Goal: Task Accomplishment & Management: Use online tool/utility

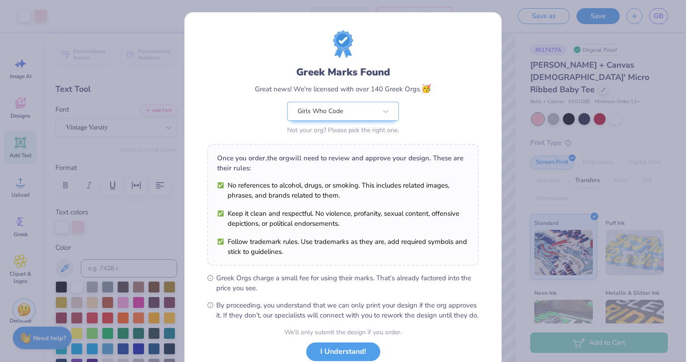
scroll to position [63, 0]
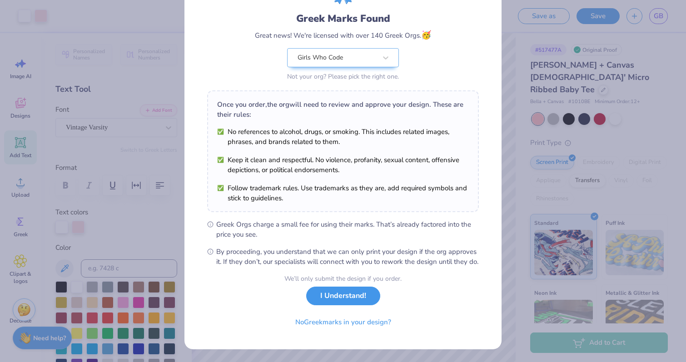
click at [371, 301] on button "I Understand!" at bounding box center [343, 296] width 74 height 19
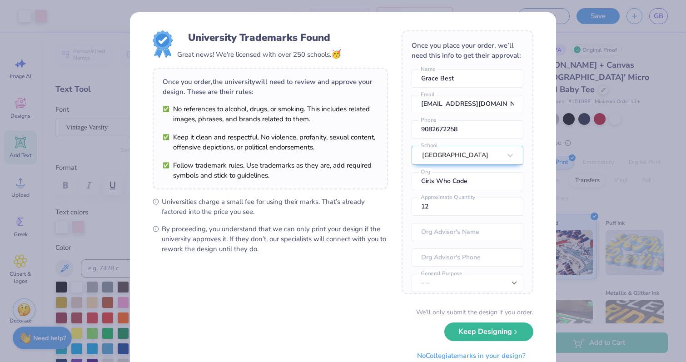
scroll to position [33, 0]
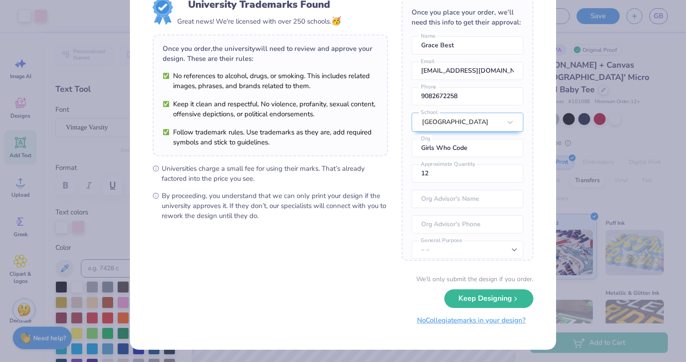
click at [436, 316] on button "No Collegiate marks in your design?" at bounding box center [471, 320] width 124 height 19
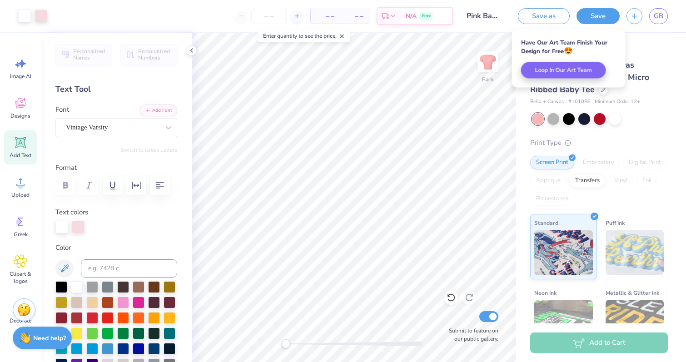
scroll to position [0, 0]
click at [592, 17] on button "Save" at bounding box center [597, 15] width 43 height 16
click at [406, 15] on span "N/A" at bounding box center [411, 16] width 11 height 10
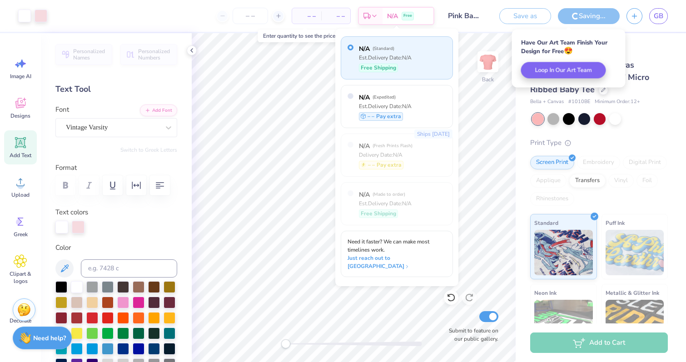
click at [319, 23] on div "– – Per Item" at bounding box center [306, 15] width 29 height 15
click at [306, 17] on span "– –" at bounding box center [306, 16] width 18 height 10
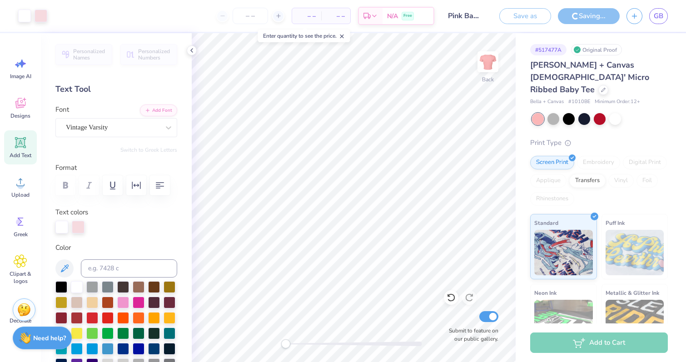
click at [316, 14] on div "– – Per Item" at bounding box center [306, 15] width 29 height 15
click at [276, 14] on icon at bounding box center [278, 16] width 6 height 6
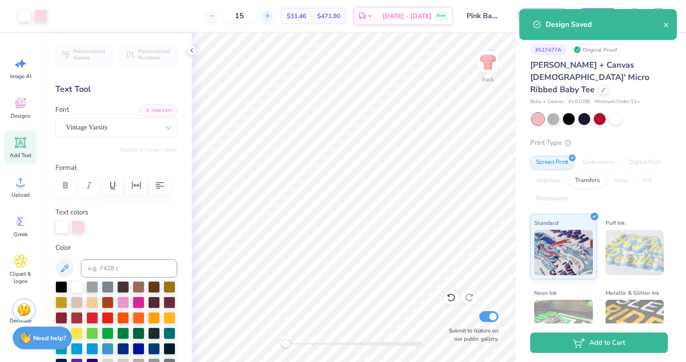
click at [267, 16] on line at bounding box center [267, 16] width 0 height 4
type input "19"
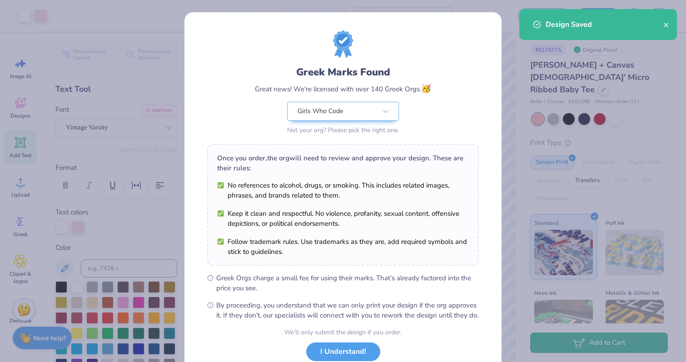
click at [570, 162] on div "Greek Marks Found Great news! We're licensed with over 140 Greek Orgs. 🥳 Girls …" at bounding box center [343, 181] width 686 height 362
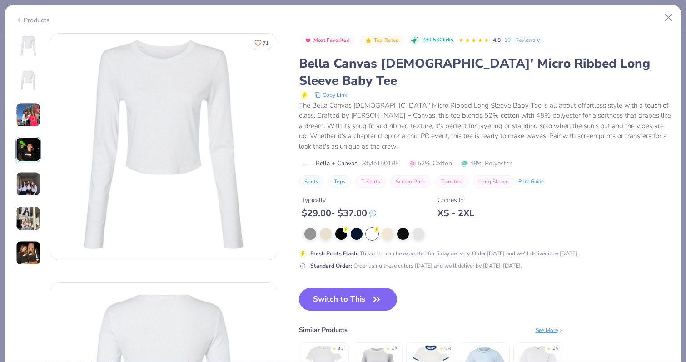
scroll to position [1158, 0]
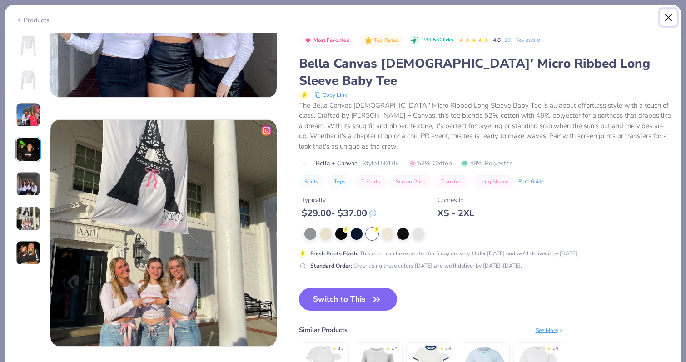
click at [664, 17] on button "Close" at bounding box center [668, 17] width 17 height 17
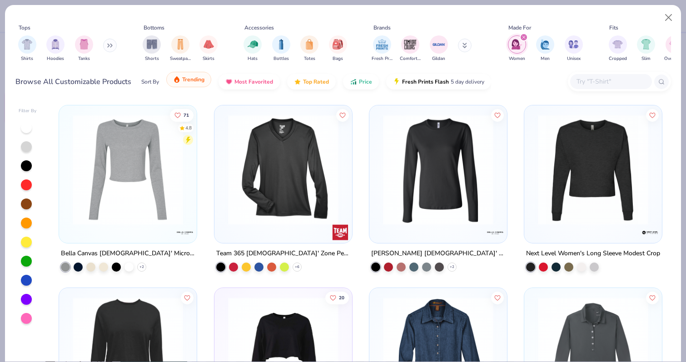
click at [195, 84] on button "Trending" at bounding box center [188, 79] width 45 height 15
click at [94, 48] on div "Shirts Hoodies Tanks" at bounding box center [67, 49] width 104 height 34
click at [85, 47] on img "filter for Tanks" at bounding box center [84, 43] width 10 height 10
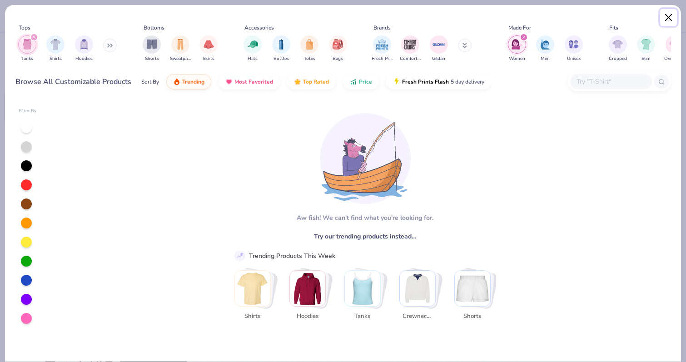
click at [670, 16] on button "Close" at bounding box center [668, 17] width 17 height 17
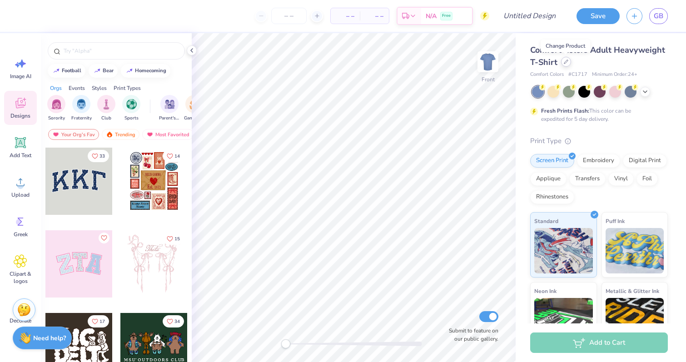
click at [565, 65] on div at bounding box center [566, 62] width 10 height 10
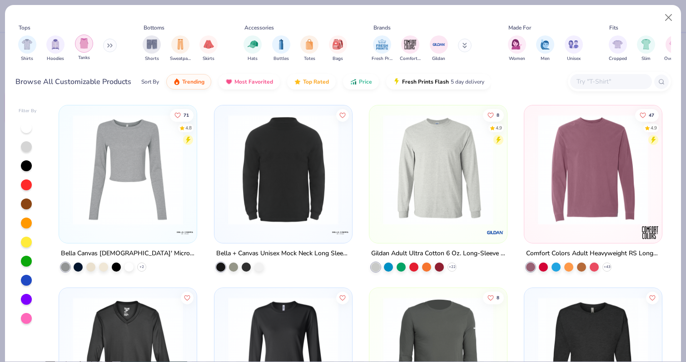
click at [83, 48] on img "filter for Tanks" at bounding box center [84, 43] width 10 height 10
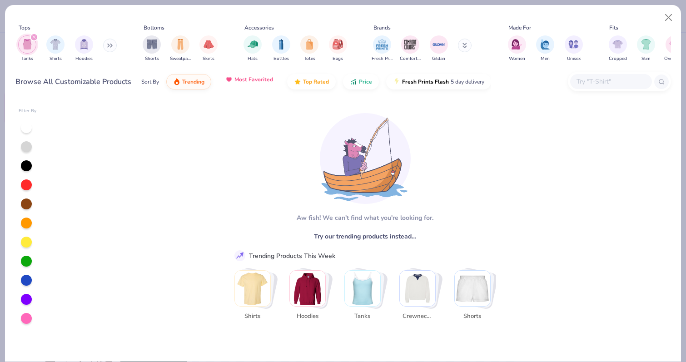
click at [232, 80] on img "button" at bounding box center [228, 79] width 7 height 7
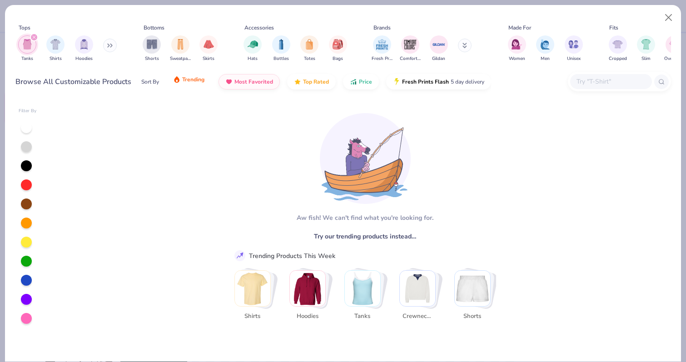
click at [188, 79] on span "Trending" at bounding box center [193, 79] width 22 height 7
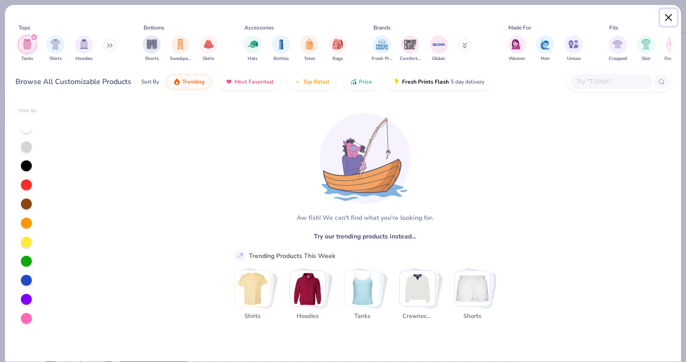
click at [673, 16] on button "Close" at bounding box center [668, 17] width 17 height 17
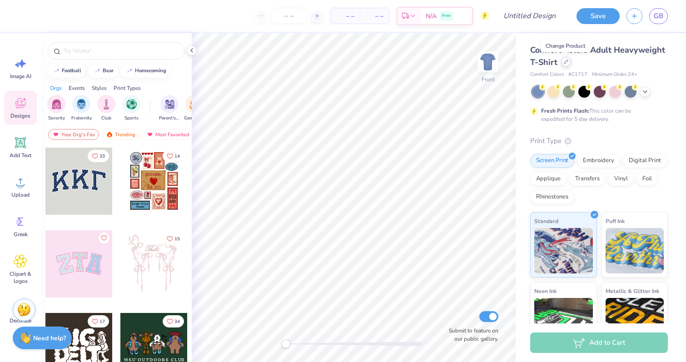
click at [565, 62] on icon at bounding box center [566, 61] width 5 height 5
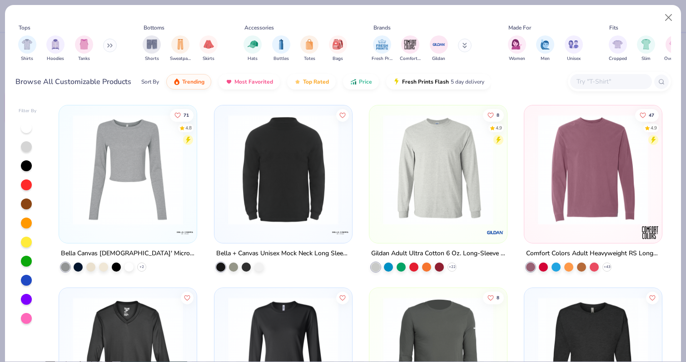
click at [622, 85] on input "text" at bounding box center [610, 81] width 70 height 10
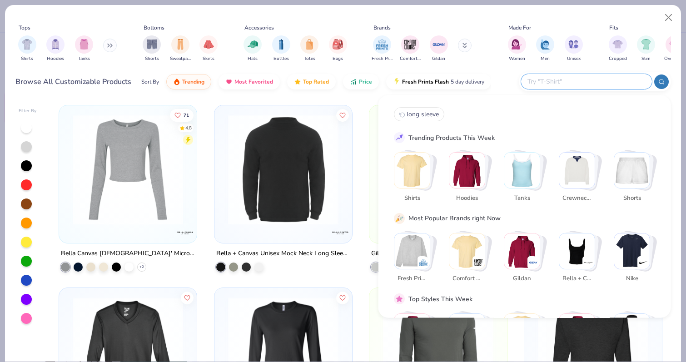
click at [622, 85] on input "text" at bounding box center [585, 81] width 119 height 10
click at [666, 23] on button "Close" at bounding box center [668, 17] width 17 height 17
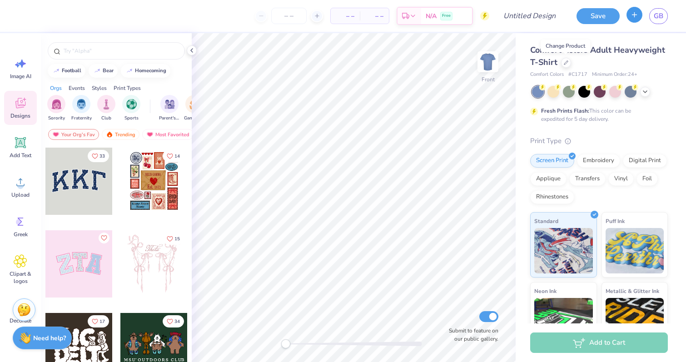
click at [634, 20] on button "button" at bounding box center [634, 15] width 16 height 16
click at [632, 24] on div "Save GB" at bounding box center [628, 16] width 116 height 32
click at [632, 17] on icon "button" at bounding box center [634, 15] width 8 height 8
click at [565, 61] on icon at bounding box center [566, 61] width 5 height 5
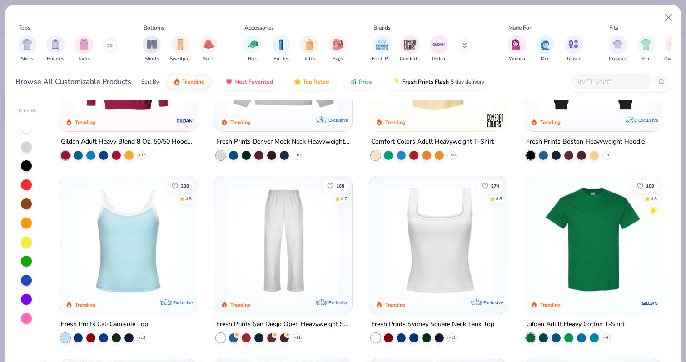
scroll to position [133, 0]
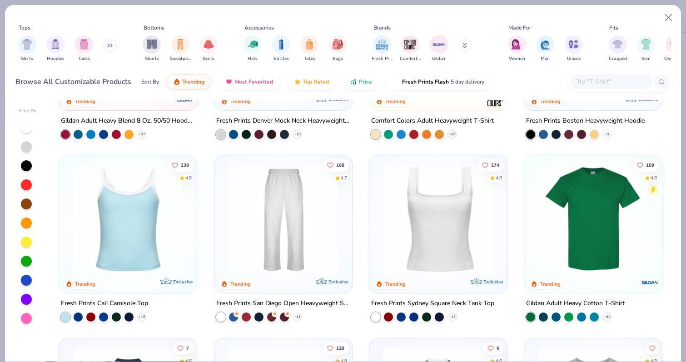
click at [444, 216] on img at bounding box center [437, 219] width 119 height 110
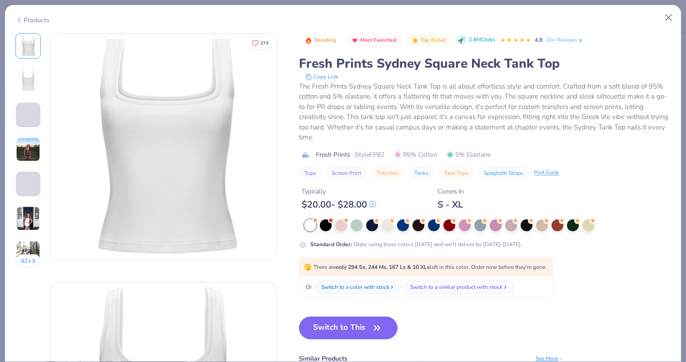
click at [34, 119] on span at bounding box center [28, 115] width 25 height 25
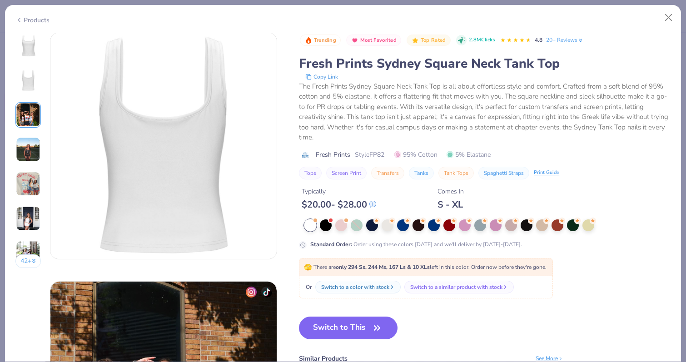
click at [34, 142] on img at bounding box center [28, 149] width 25 height 25
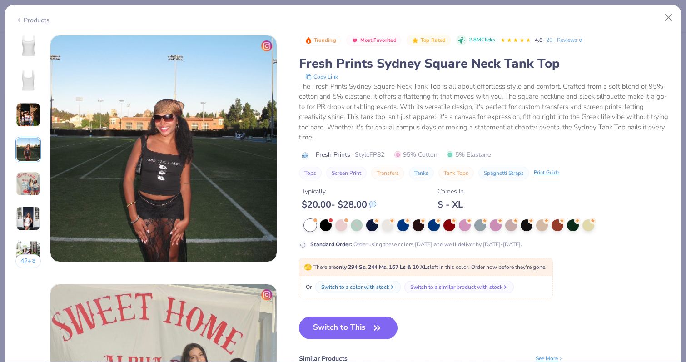
scroll to position [747, 0]
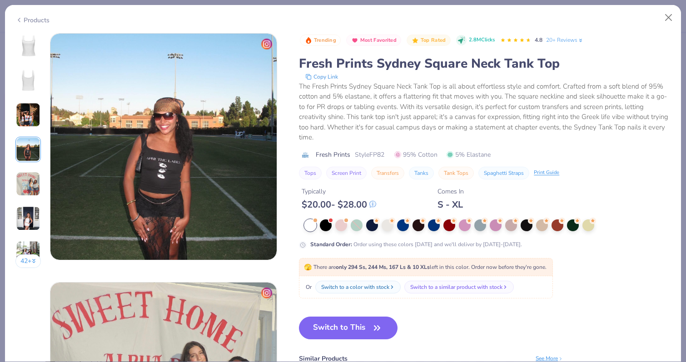
click at [33, 211] on img at bounding box center [28, 218] width 25 height 25
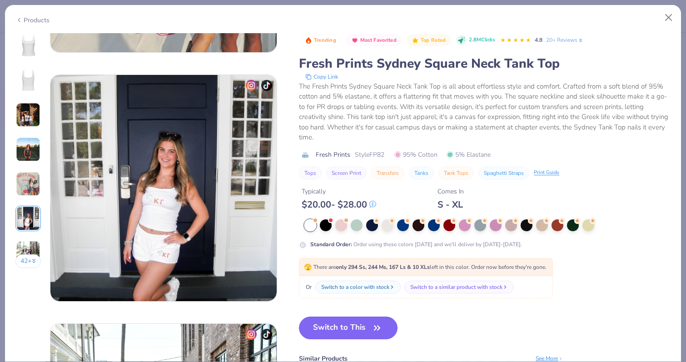
scroll to position [1244, 0]
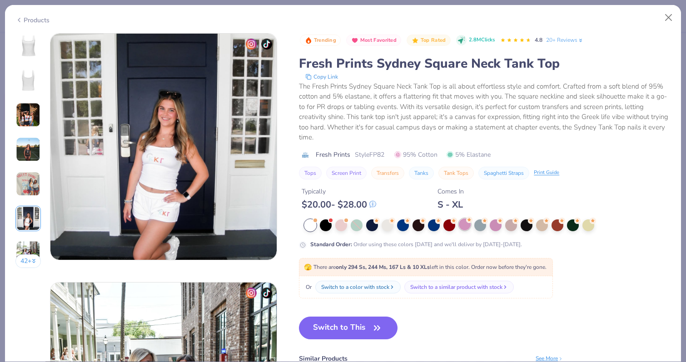
click at [465, 225] on div at bounding box center [465, 224] width 12 height 12
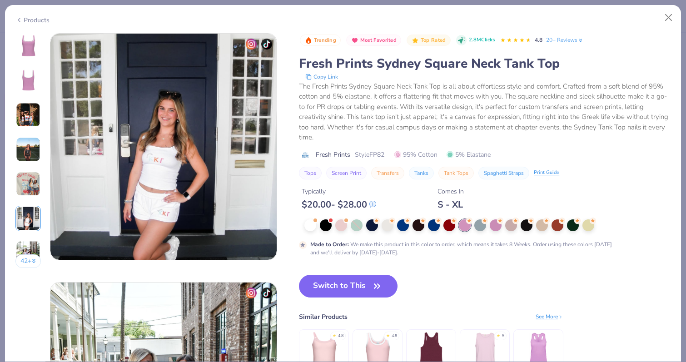
click at [22, 49] on img at bounding box center [28, 46] width 22 height 22
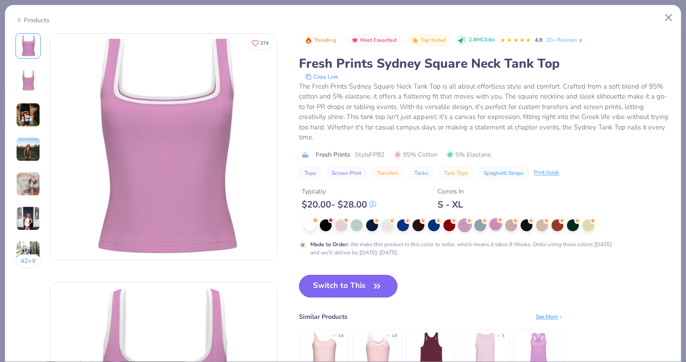
click at [496, 225] on div at bounding box center [496, 224] width 12 height 12
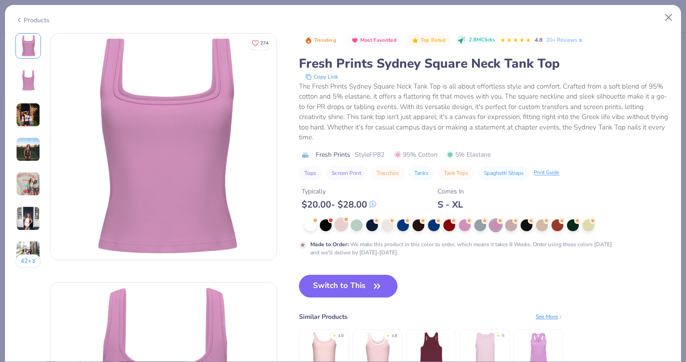
click at [340, 225] on div at bounding box center [341, 224] width 12 height 12
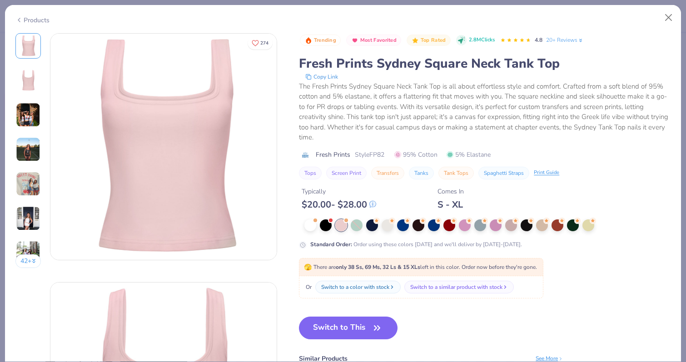
click at [32, 114] on img at bounding box center [28, 115] width 25 height 25
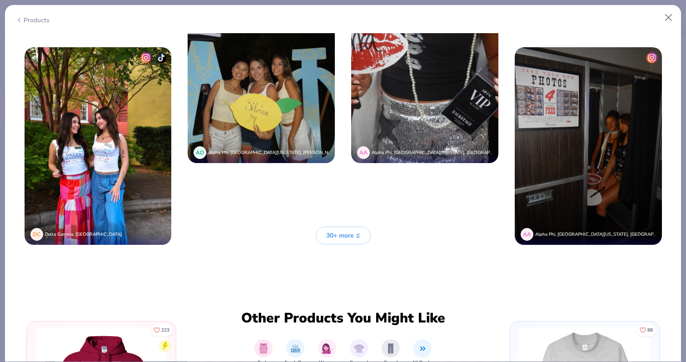
scroll to position [2447, 0]
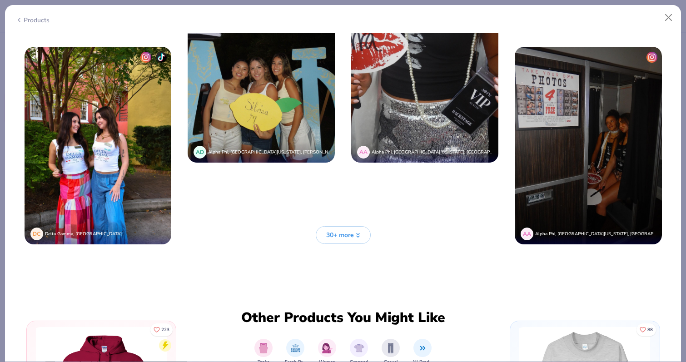
click at [352, 233] on span "30+ more" at bounding box center [340, 235] width 28 height 10
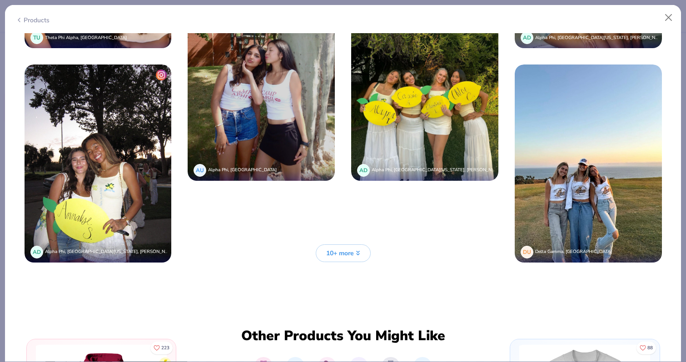
scroll to position [3304, 0]
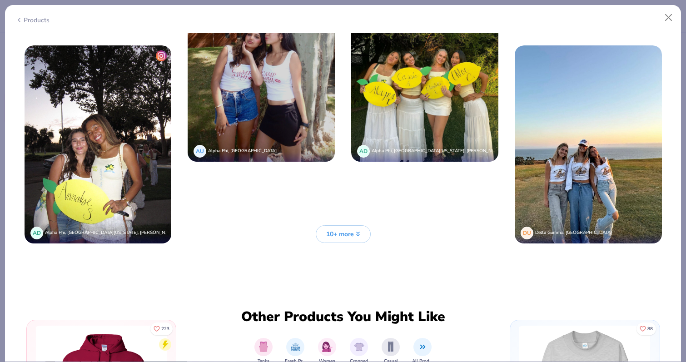
click at [352, 233] on span "10+ more" at bounding box center [340, 234] width 28 height 10
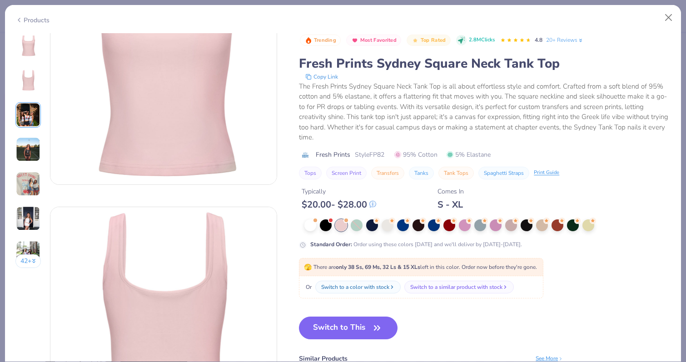
scroll to position [0, 0]
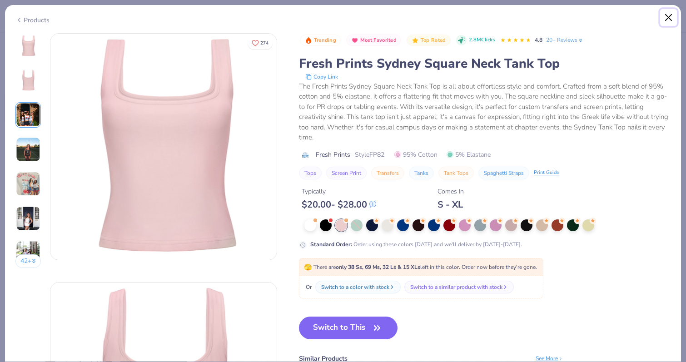
click at [673, 20] on button "Close" at bounding box center [668, 17] width 17 height 17
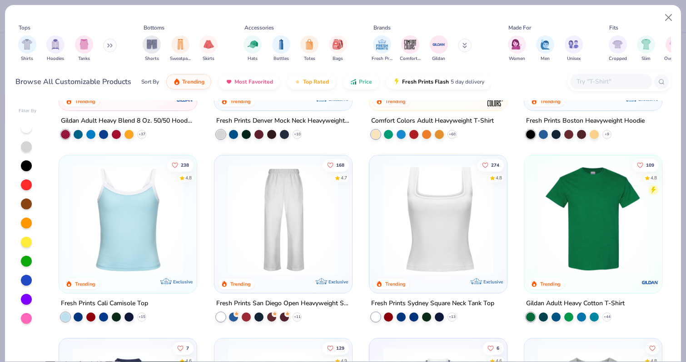
scroll to position [154, 0]
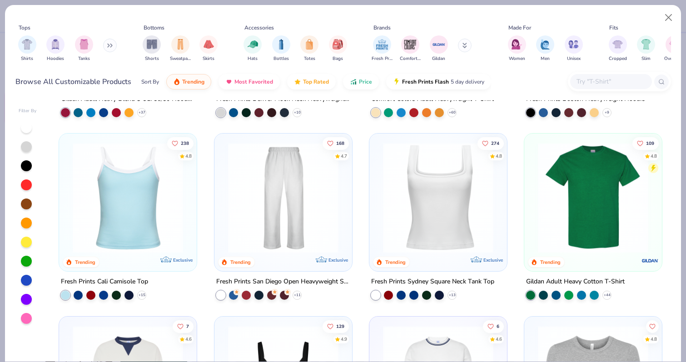
click at [104, 237] on img at bounding box center [127, 198] width 119 height 110
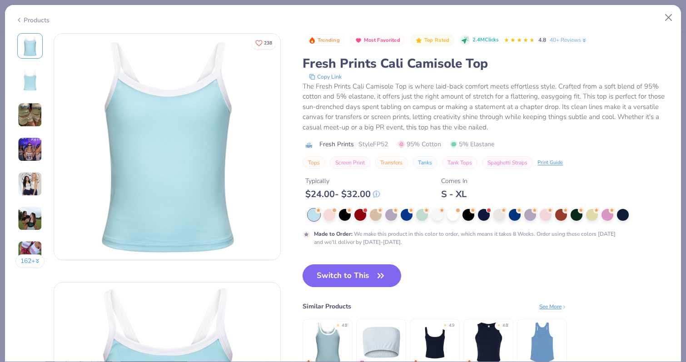
click at [37, 146] on img at bounding box center [30, 149] width 25 height 25
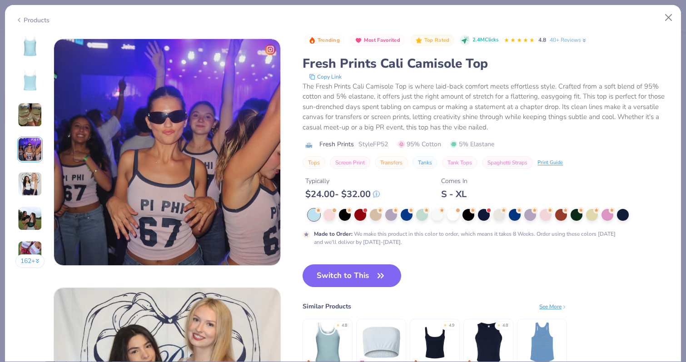
scroll to position [747, 0]
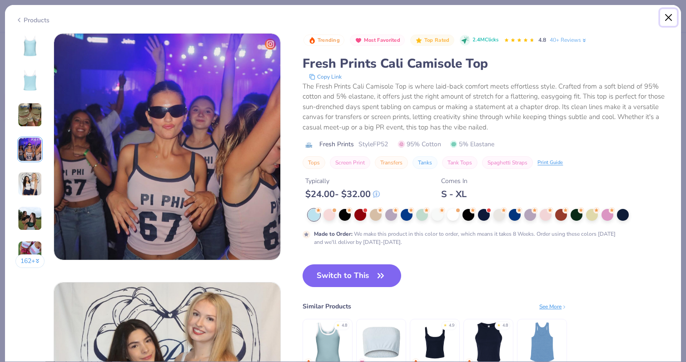
click at [669, 17] on button "Close" at bounding box center [668, 17] width 17 height 17
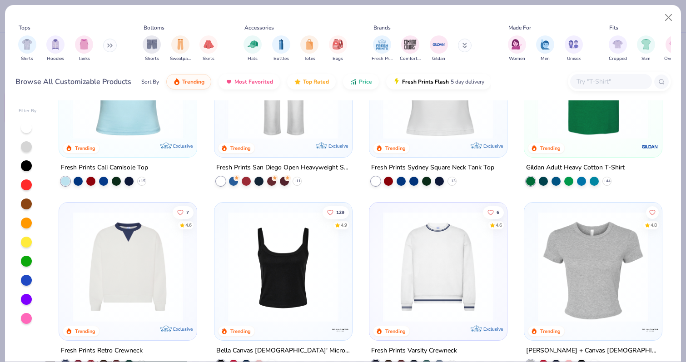
scroll to position [335, 0]
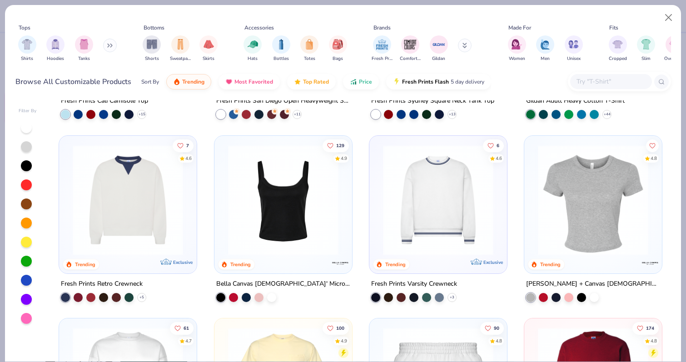
click at [257, 231] on img at bounding box center [282, 199] width 119 height 110
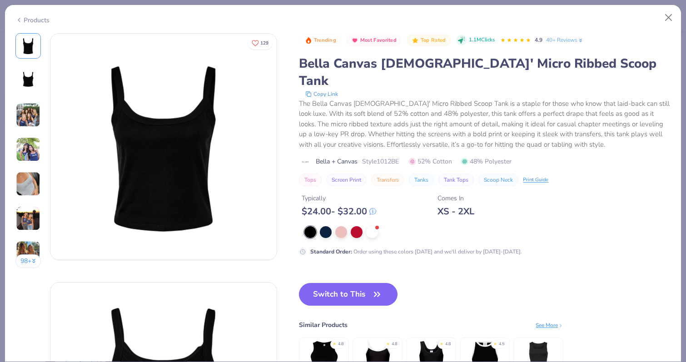
click at [349, 226] on div at bounding box center [483, 232] width 358 height 12
click at [345, 225] on div at bounding box center [341, 231] width 12 height 12
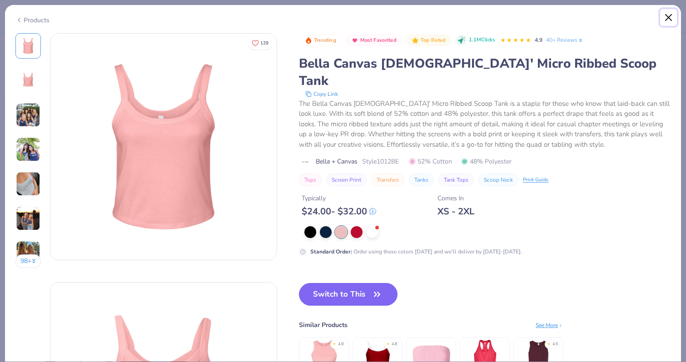
click at [669, 18] on button "Close" at bounding box center [668, 17] width 17 height 17
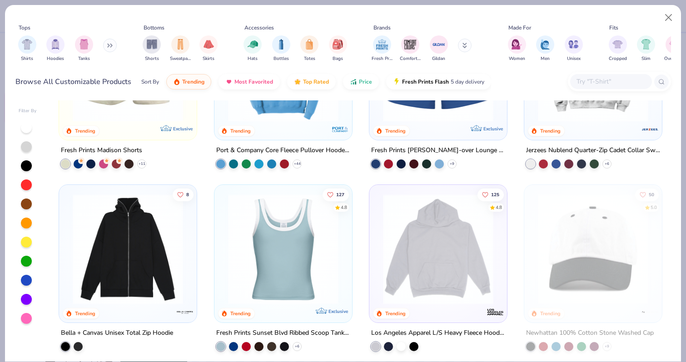
scroll to position [847, 0]
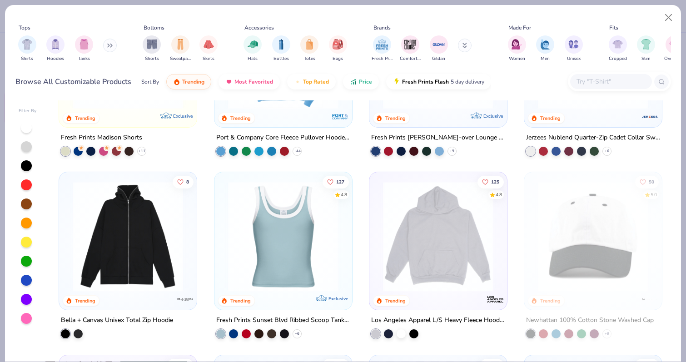
click at [290, 248] on img at bounding box center [282, 236] width 119 height 110
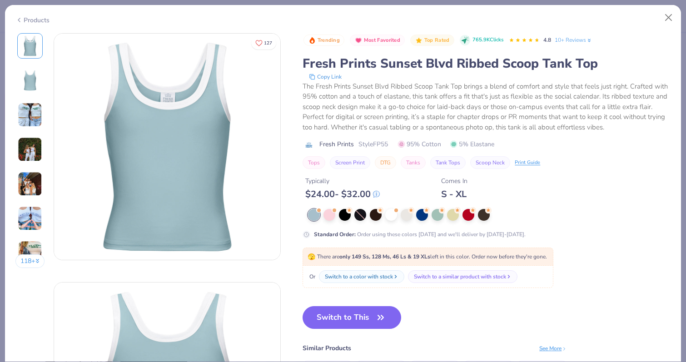
click at [38, 124] on img at bounding box center [30, 115] width 25 height 25
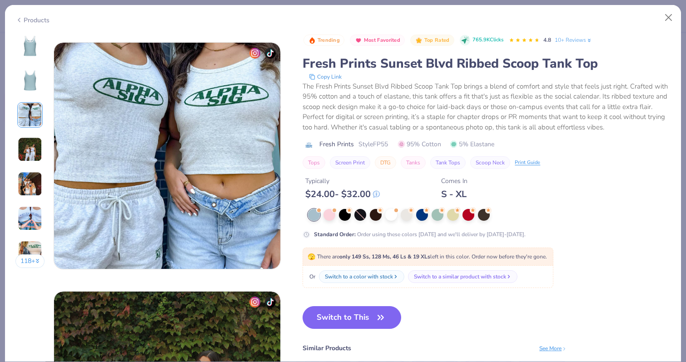
scroll to position [498, 0]
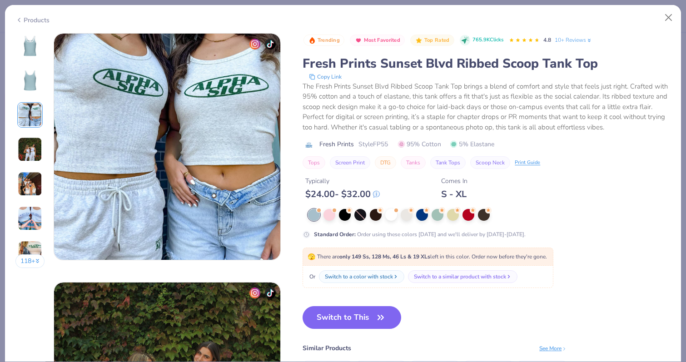
click at [35, 148] on img at bounding box center [30, 149] width 25 height 25
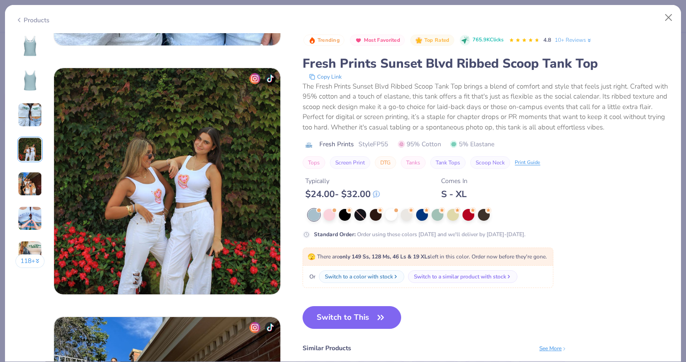
scroll to position [747, 0]
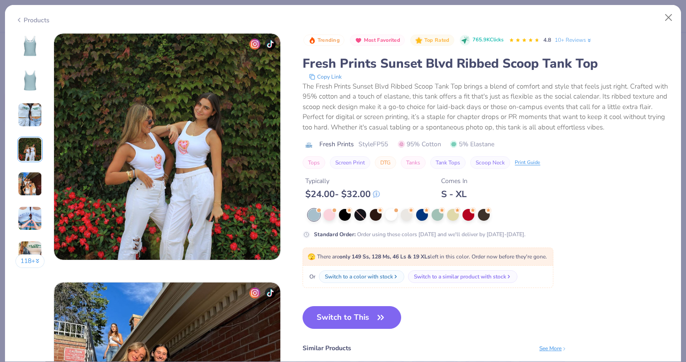
click at [30, 210] on img at bounding box center [30, 218] width 25 height 25
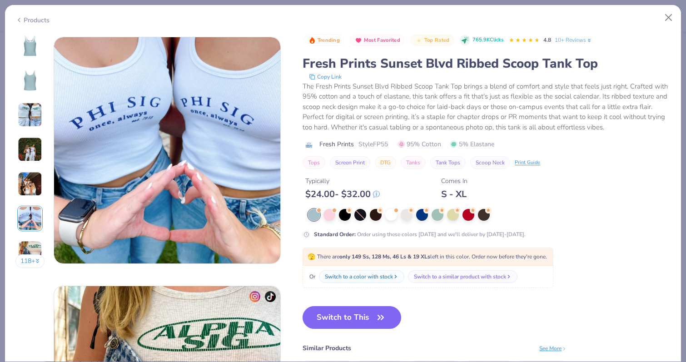
scroll to position [1244, 0]
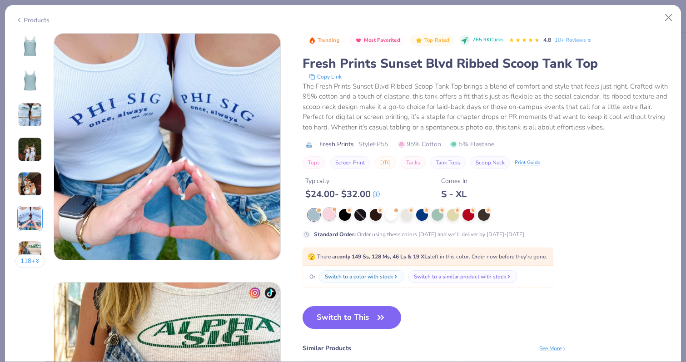
click at [335, 215] on div at bounding box center [329, 214] width 12 height 12
click at [28, 56] on img at bounding box center [30, 46] width 22 height 22
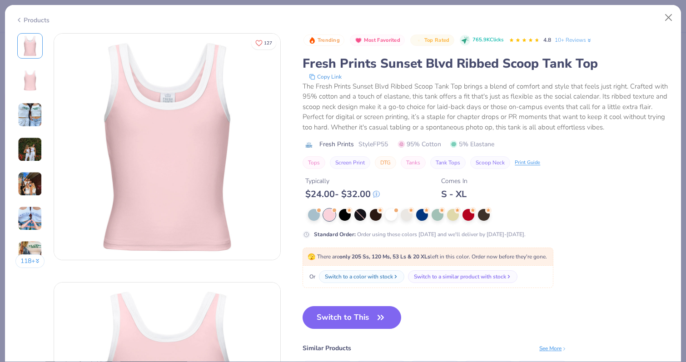
click at [31, 226] on img at bounding box center [30, 218] width 25 height 25
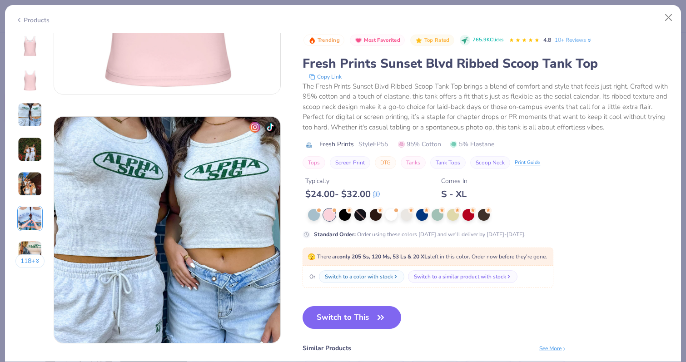
scroll to position [428, 0]
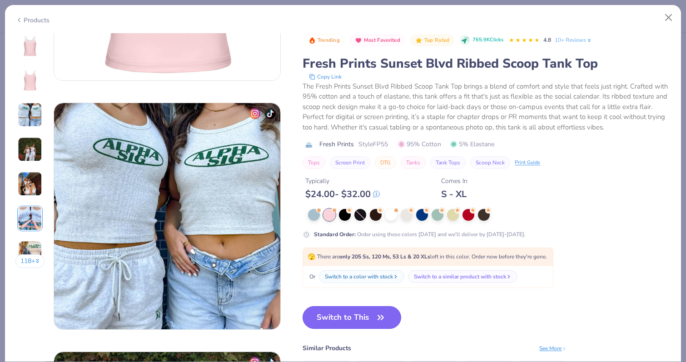
click at [384, 316] on icon "button" at bounding box center [380, 317] width 13 height 13
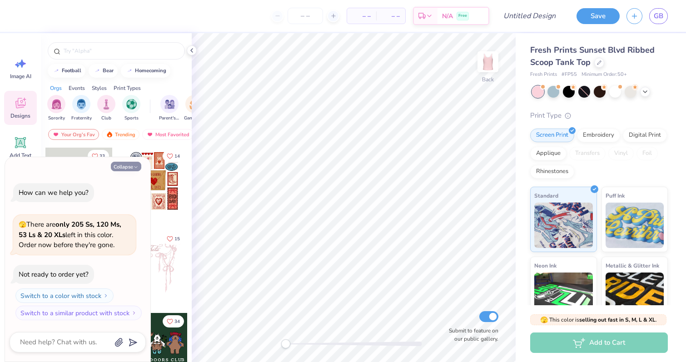
click at [125, 167] on button "Collapse" at bounding box center [126, 167] width 30 height 10
type textarea "x"
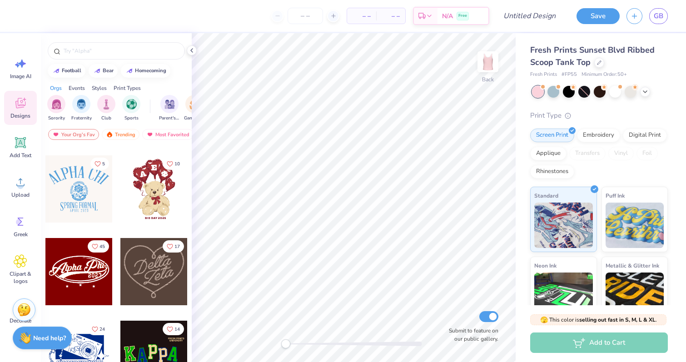
scroll to position [241, 0]
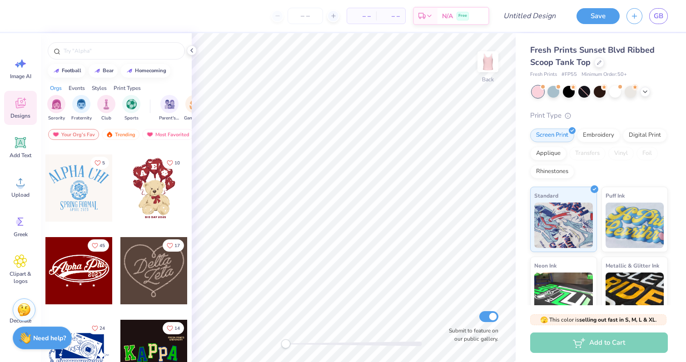
click at [157, 269] on div at bounding box center [153, 270] width 67 height 67
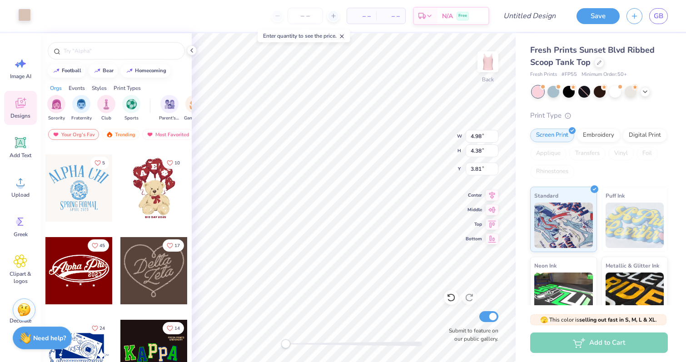
click at [24, 16] on div at bounding box center [24, 15] width 13 height 13
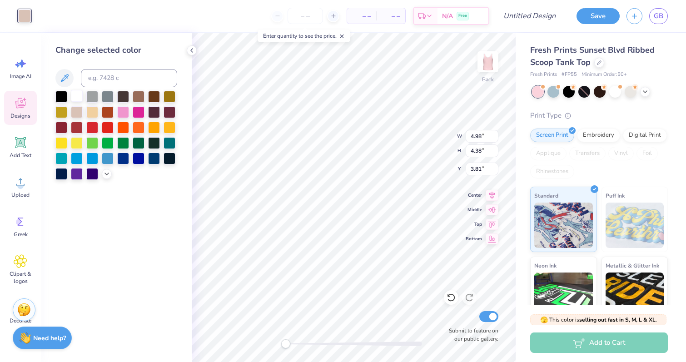
click at [79, 99] on div at bounding box center [77, 96] width 12 height 12
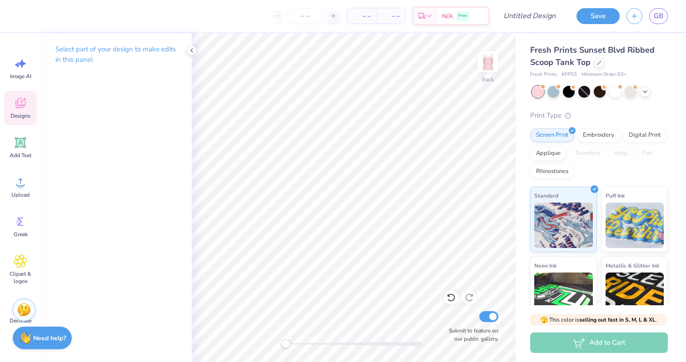
click at [20, 114] on span "Designs" at bounding box center [20, 115] width 20 height 7
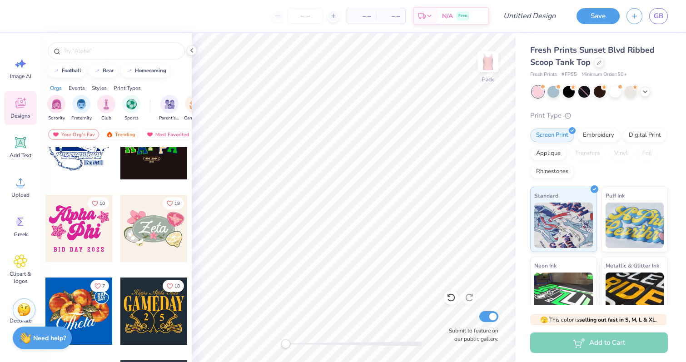
scroll to position [448, 0]
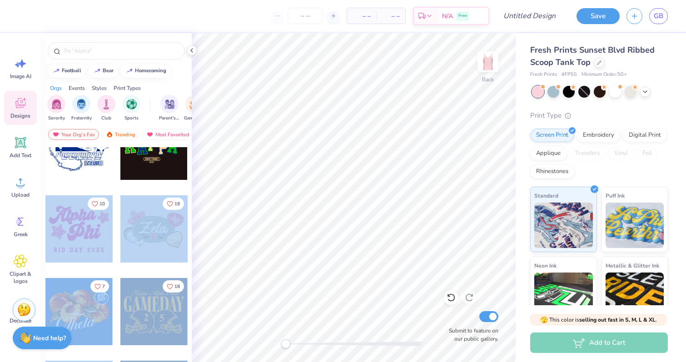
click at [345, 231] on div "– – Per Item – – Total Est. Delivery N/A Free Design Title Save GB Image AI Des…" at bounding box center [343, 181] width 686 height 362
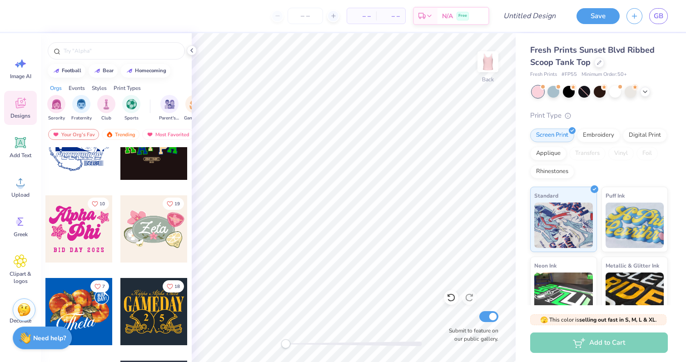
click at [101, 186] on div "24" at bounding box center [79, 153] width 68 height 82
click at [84, 219] on div at bounding box center [78, 228] width 67 height 67
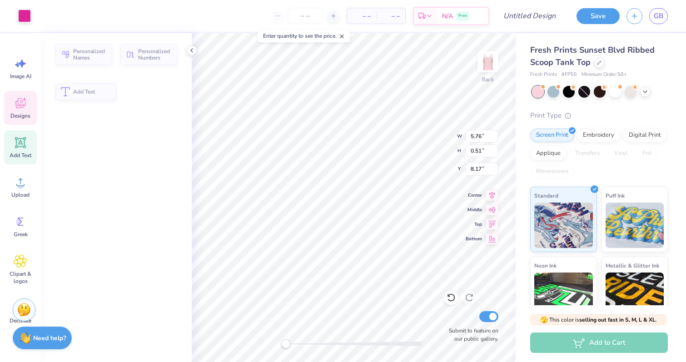
type input "5.76"
type input "0.51"
type input "8.17"
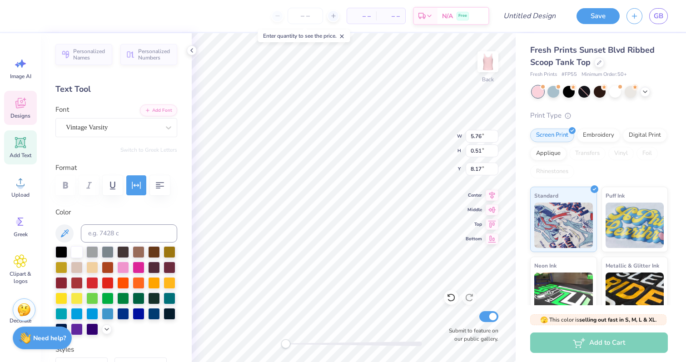
scroll to position [0, 0]
type textarea "[GEOGRAPHIC_DATA]"
type input "5.50"
type input "2.16"
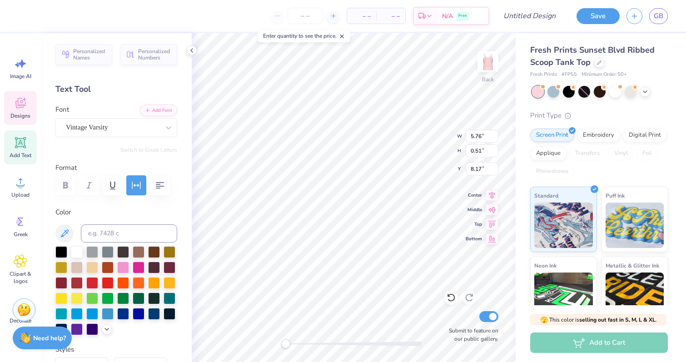
type input "3.33"
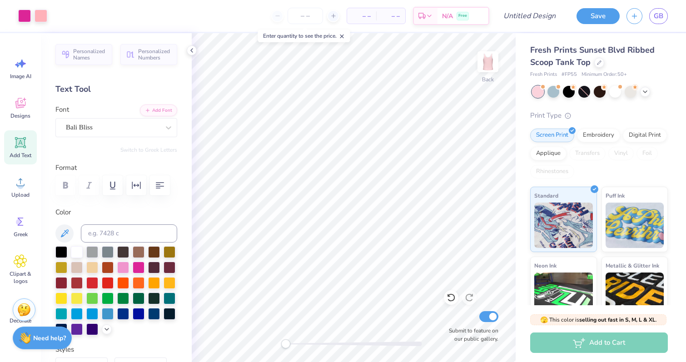
click at [449, 314] on div "Back Submit to feature on our public gallery." at bounding box center [354, 197] width 324 height 329
click at [22, 11] on div at bounding box center [24, 15] width 13 height 13
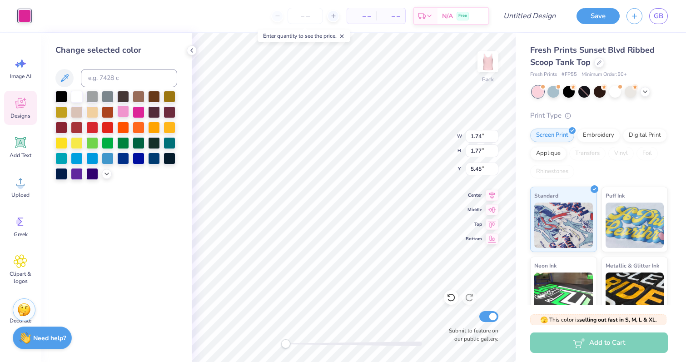
click at [124, 108] on div at bounding box center [123, 111] width 12 height 12
click at [121, 114] on div at bounding box center [123, 111] width 12 height 12
click at [181, 223] on div "Change selected color" at bounding box center [116, 197] width 151 height 329
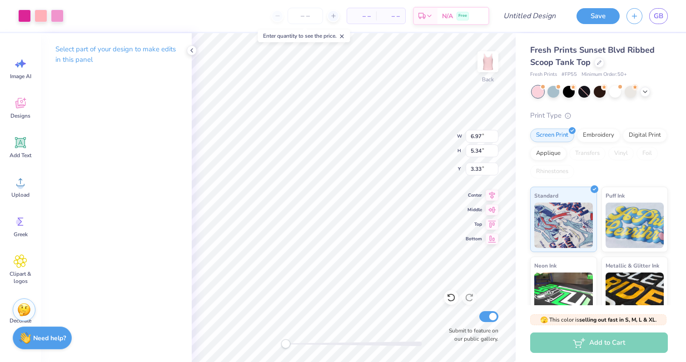
type input "2.05"
click at [22, 108] on icon at bounding box center [21, 103] width 14 height 14
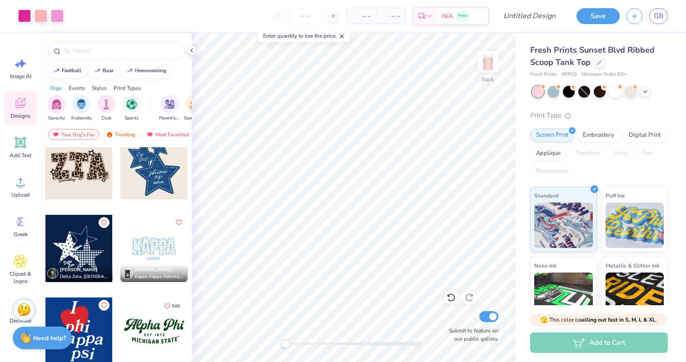
scroll to position [777, 0]
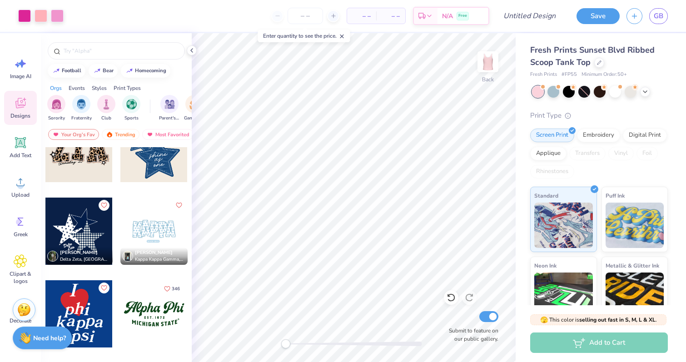
click at [83, 225] on div at bounding box center [78, 231] width 67 height 67
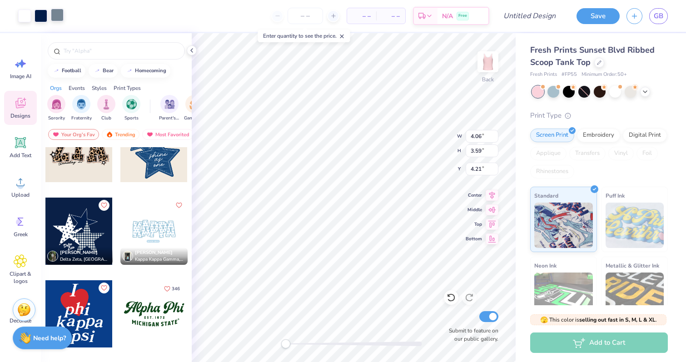
click at [59, 17] on div at bounding box center [57, 15] width 13 height 13
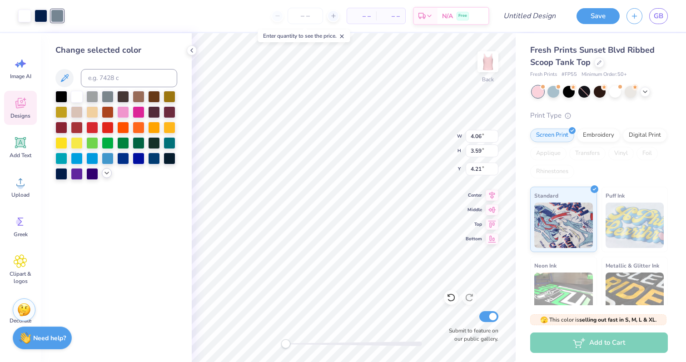
click at [108, 173] on icon at bounding box center [106, 172] width 7 height 7
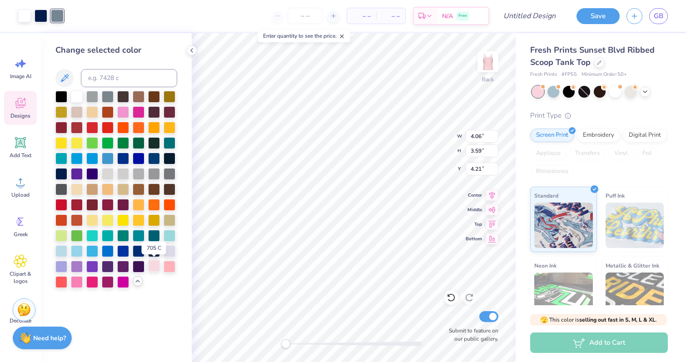
click at [154, 268] on div at bounding box center [154, 266] width 12 height 12
click at [76, 96] on div at bounding box center [77, 96] width 12 height 12
click at [40, 20] on div at bounding box center [41, 15] width 13 height 13
click at [78, 98] on div at bounding box center [77, 96] width 12 height 12
click at [27, 21] on div at bounding box center [24, 16] width 13 height 13
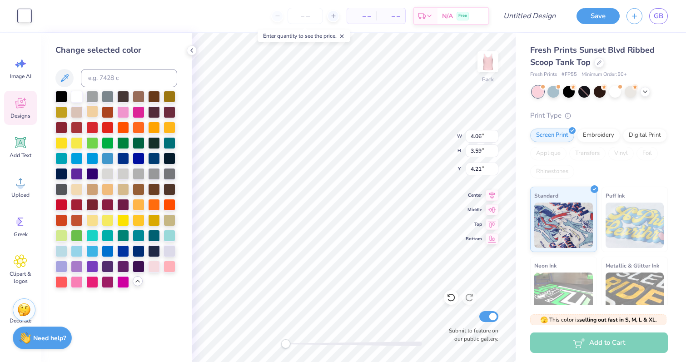
click at [92, 113] on div at bounding box center [92, 111] width 12 height 12
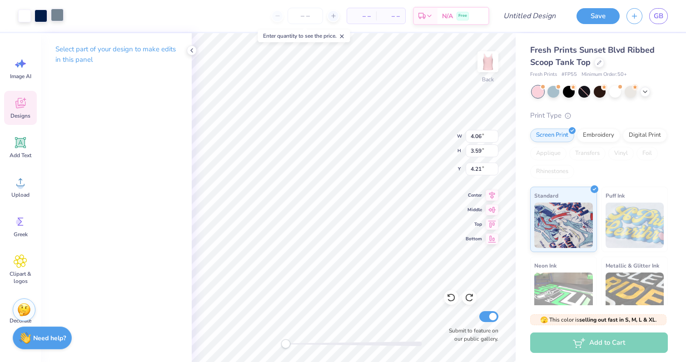
click at [58, 16] on div at bounding box center [57, 15] width 13 height 13
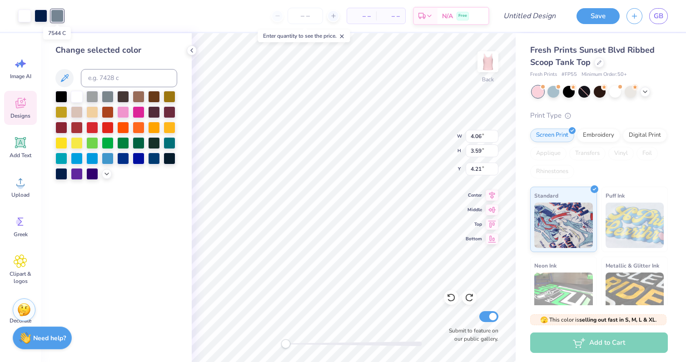
click at [106, 174] on polyline at bounding box center [107, 174] width 4 height 2
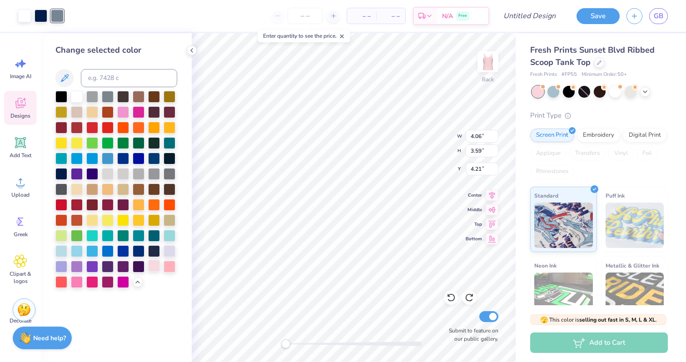
click at [153, 265] on div at bounding box center [154, 266] width 12 height 12
click at [44, 17] on div at bounding box center [41, 15] width 13 height 13
click at [170, 268] on div at bounding box center [169, 266] width 12 height 12
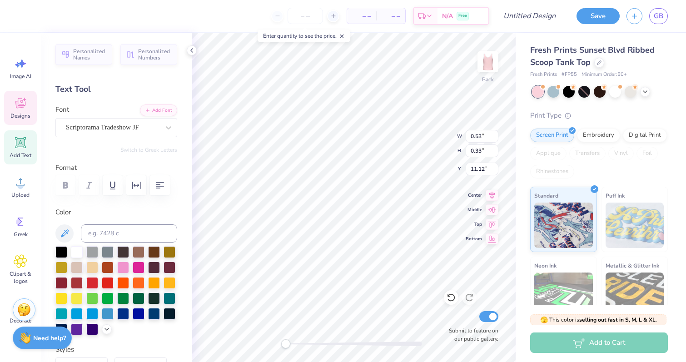
scroll to position [0, 0]
type input "2.00"
type input "2.06"
type input "8.23"
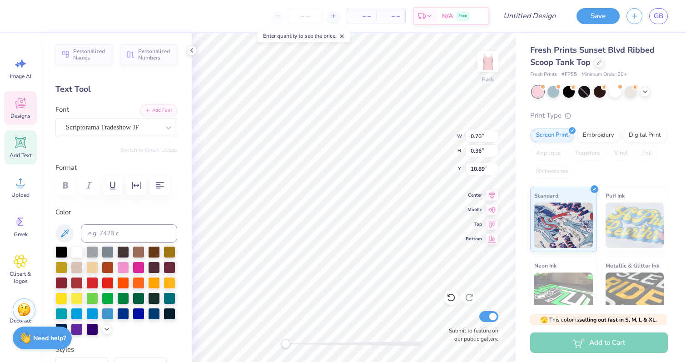
type textarea "[GEOGRAPHIC_DATA]"
type input "0.53"
type input "0.33"
type input "11.12"
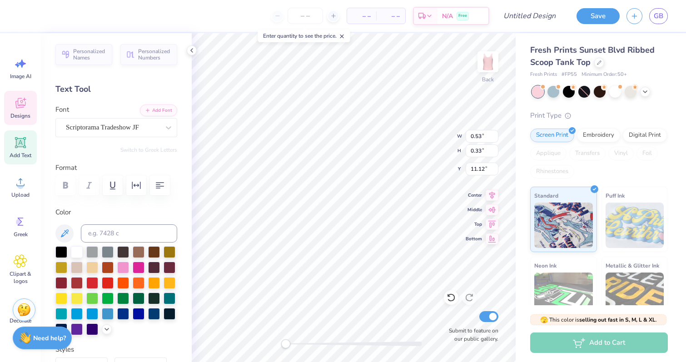
type textarea "University"
type input "8.22"
type textarea "Girls Who"
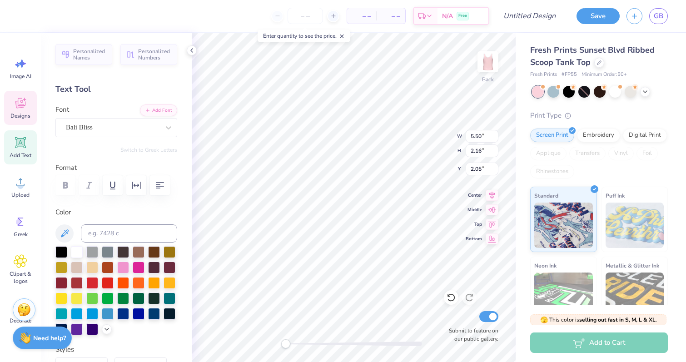
scroll to position [0, 1]
type textarea "Code"
type input "3.63"
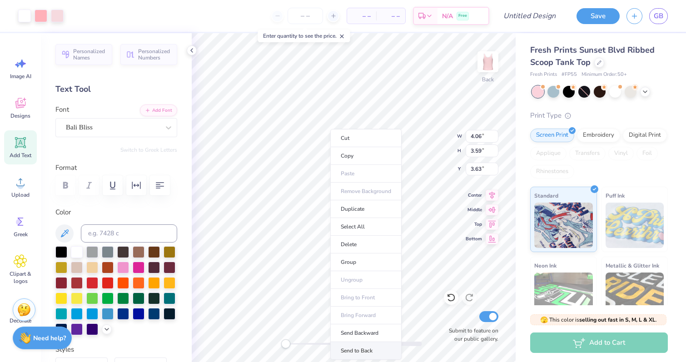
click at [364, 354] on li "Send to Back" at bounding box center [365, 351] width 71 height 18
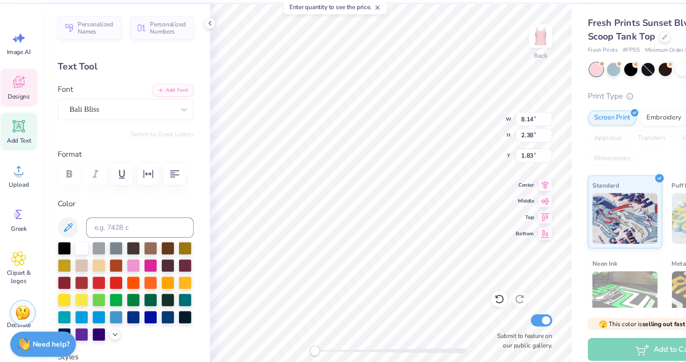
type input "4.17"
click at [120, 269] on div at bounding box center [123, 267] width 12 height 12
type input "5.23"
type input "2.03"
type input "3.97"
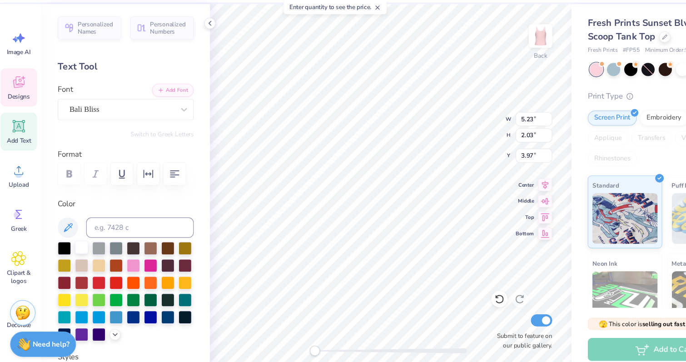
click at [81, 251] on div at bounding box center [77, 251] width 12 height 12
click at [78, 255] on div at bounding box center [77, 251] width 12 height 12
type input "5.23"
type input "2.03"
type input "3.97"
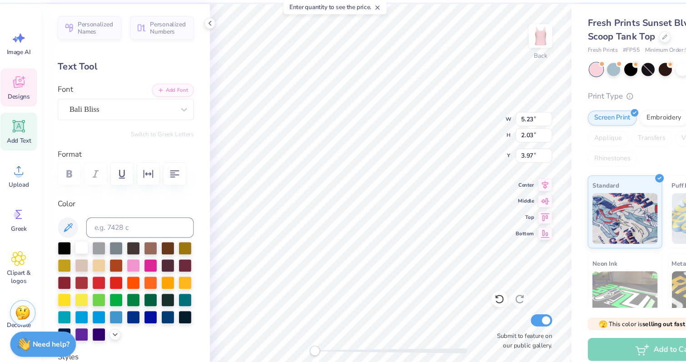
click at [77, 254] on div at bounding box center [77, 251] width 12 height 12
type input "4.17"
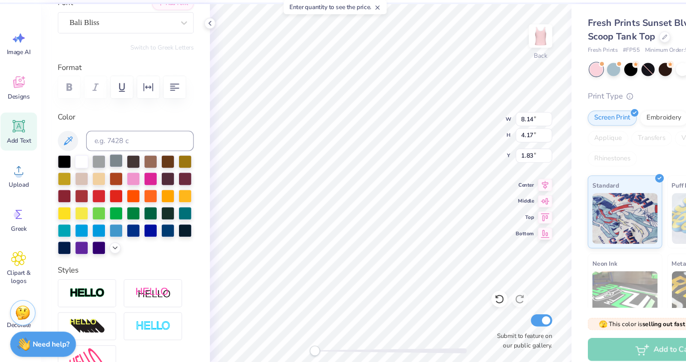
scroll to position [202, 0]
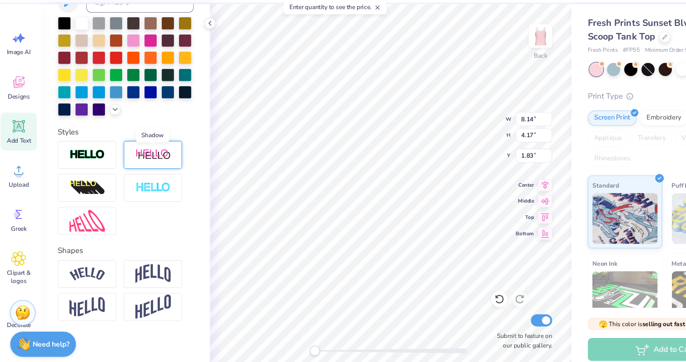
click at [134, 166] on img at bounding box center [141, 168] width 32 height 11
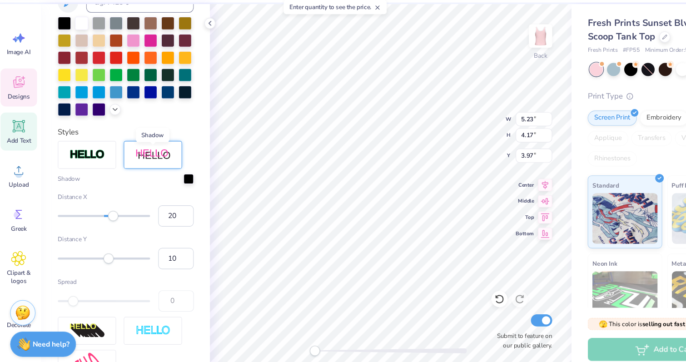
type input "5.23"
type input "2.03"
type input "3.97"
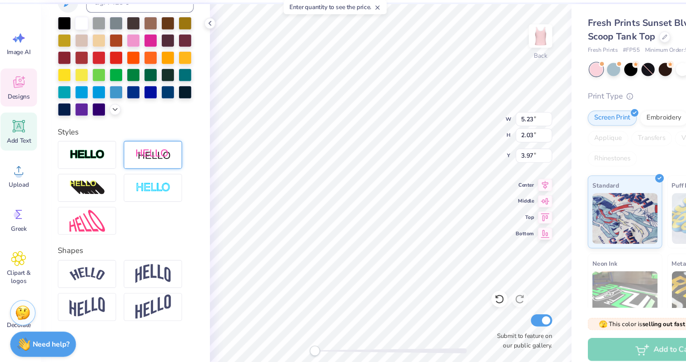
click at [135, 168] on img at bounding box center [141, 168] width 32 height 11
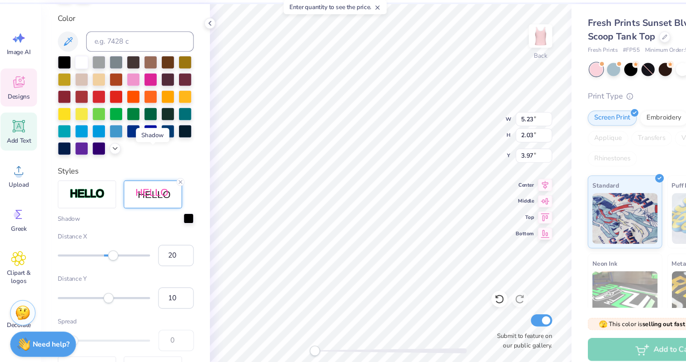
scroll to position [237, 0]
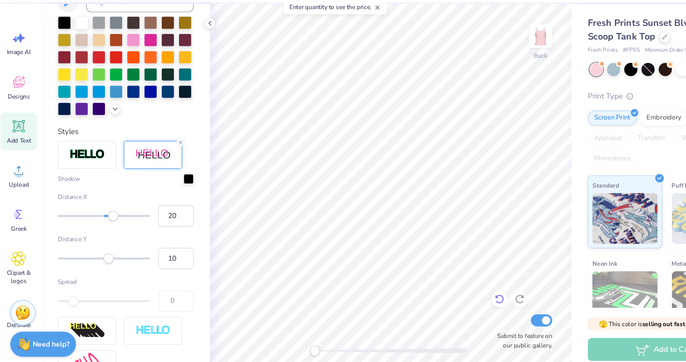
click at [451, 299] on icon at bounding box center [450, 297] width 9 height 9
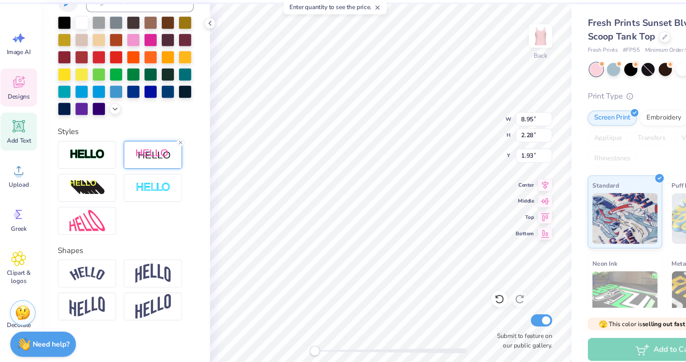
click at [153, 169] on img at bounding box center [141, 168] width 32 height 11
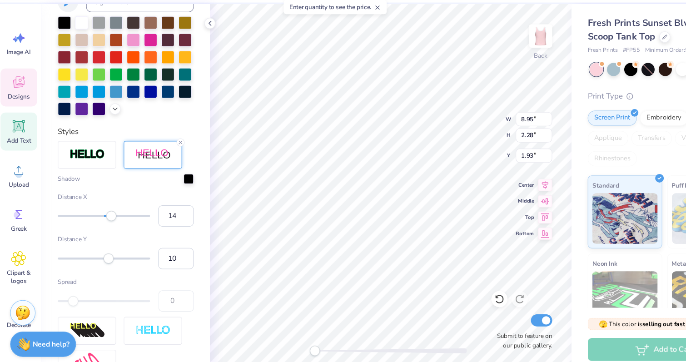
type input "13"
drag, startPoint x: 109, startPoint y: 223, endPoint x: 102, endPoint y: 223, distance: 6.4
click at [102, 223] on div "Accessibility label" at bounding box center [102, 222] width 9 height 9
click at [156, 221] on input "13" at bounding box center [161, 222] width 32 height 19
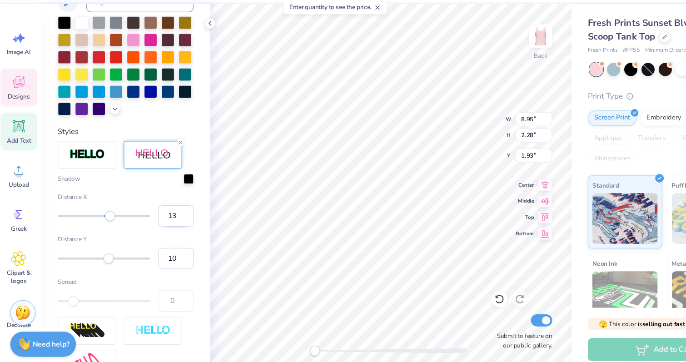
type input "5"
click at [169, 226] on input "4" at bounding box center [161, 222] width 32 height 19
type input "3"
click at [169, 226] on input "3" at bounding box center [161, 222] width 32 height 19
click at [168, 187] on div at bounding box center [172, 188] width 9 height 9
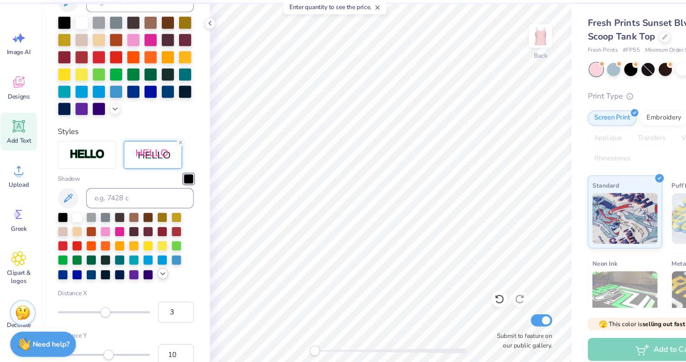
click at [149, 275] on icon at bounding box center [149, 274] width 7 height 7
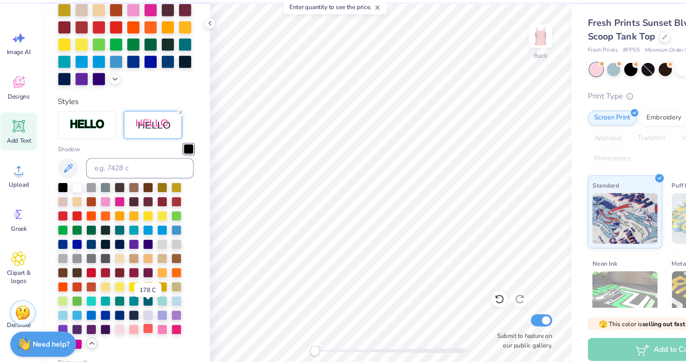
scroll to position [285, 0]
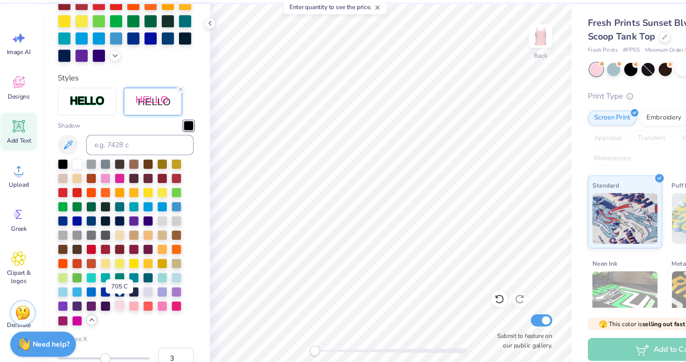
click at [111, 304] on div at bounding box center [110, 302] width 9 height 9
click at [123, 306] on div at bounding box center [123, 302] width 9 height 9
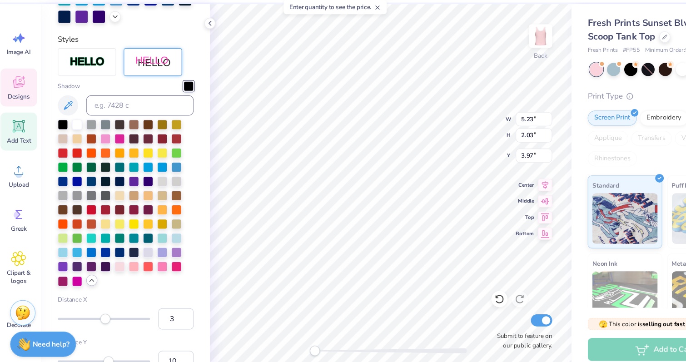
scroll to position [202, 0]
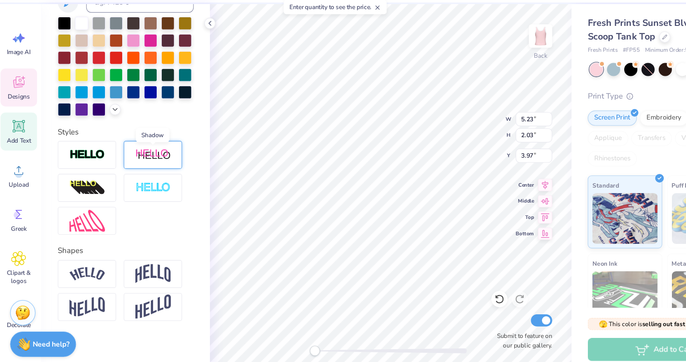
click at [126, 168] on img at bounding box center [141, 168] width 32 height 11
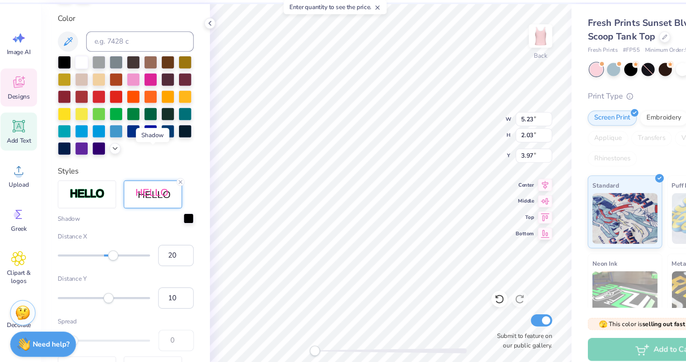
scroll to position [237, 0]
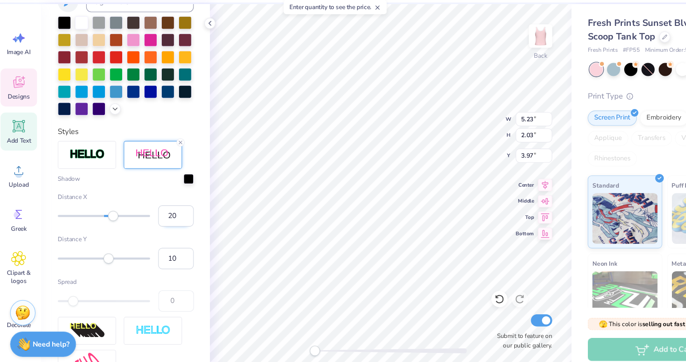
click at [155, 225] on input "20" at bounding box center [161, 222] width 32 height 19
type input "3"
click at [190, 272] on div "Personalized Names Personalized Numbers Text Tool Add Font Font Bali Bliss Swit…" at bounding box center [116, 197] width 151 height 329
click at [168, 190] on div at bounding box center [172, 188] width 9 height 9
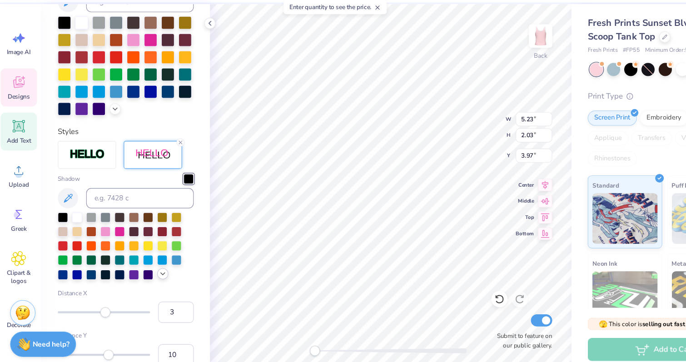
click at [148, 274] on icon at bounding box center [149, 274] width 7 height 7
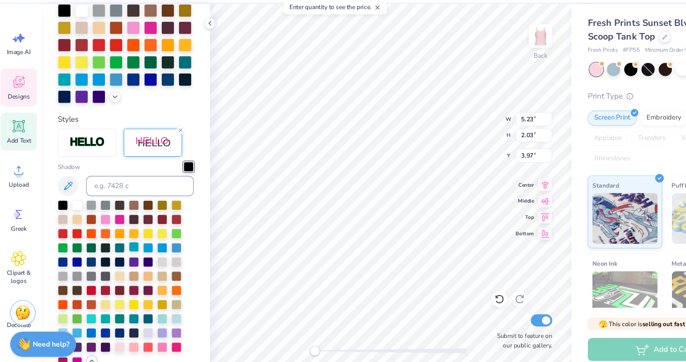
scroll to position [251, 0]
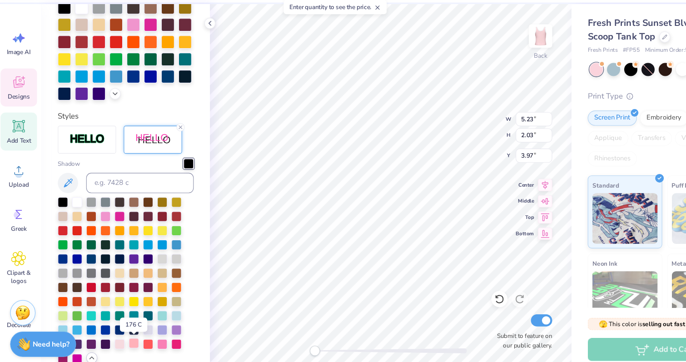
click at [125, 337] on div at bounding box center [123, 336] width 9 height 9
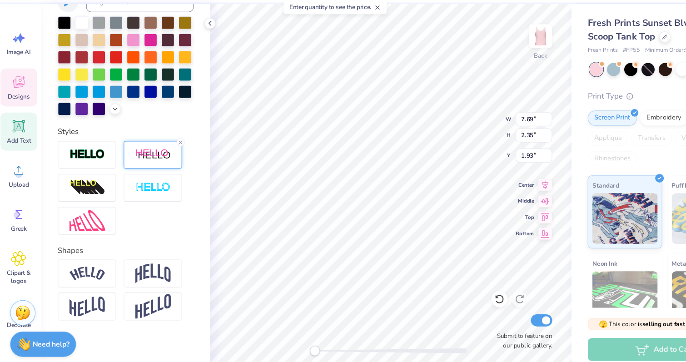
click at [152, 174] on div at bounding box center [140, 168] width 52 height 25
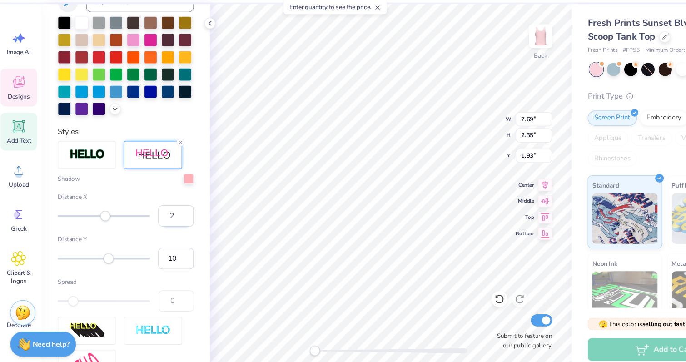
type input "2"
click at [169, 226] on input "2" at bounding box center [161, 222] width 32 height 19
click at [165, 252] on input "10" at bounding box center [161, 261] width 32 height 19
click at [170, 263] on input "9" at bounding box center [161, 261] width 32 height 19
click at [170, 263] on input "8" at bounding box center [161, 261] width 32 height 19
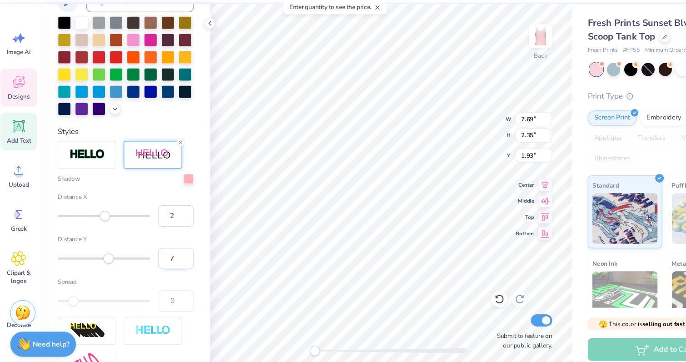
click at [170, 263] on input "7" at bounding box center [161, 261] width 32 height 19
type input "8"
click at [169, 258] on input "8" at bounding box center [161, 261] width 32 height 19
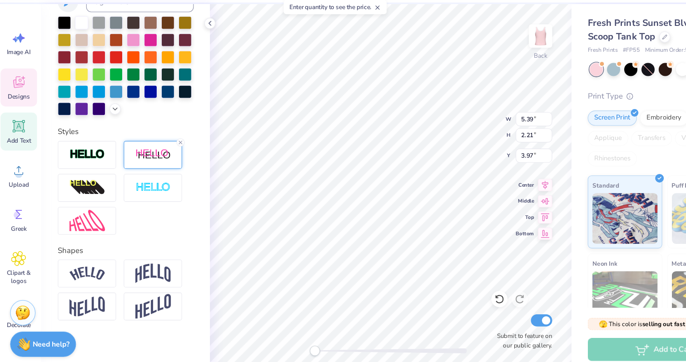
click at [138, 173] on img at bounding box center [141, 168] width 32 height 11
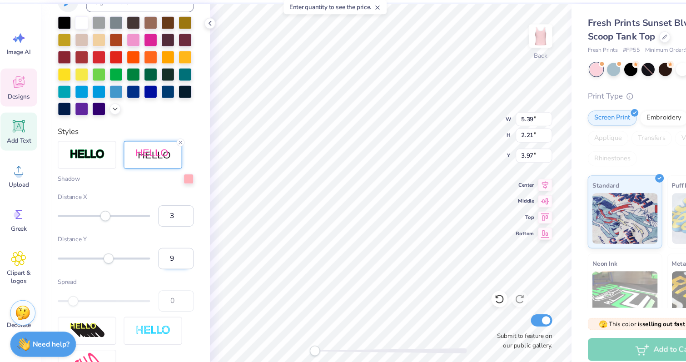
click at [170, 265] on input "9" at bounding box center [161, 261] width 32 height 19
type input "8"
click at [170, 265] on input "8" at bounding box center [161, 261] width 32 height 19
type input "2"
click at [169, 227] on input "2" at bounding box center [161, 222] width 32 height 19
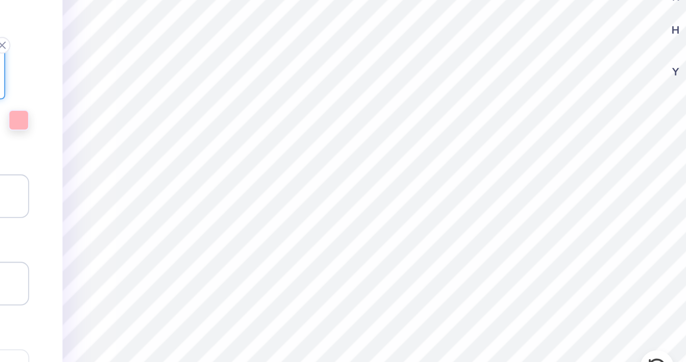
type input "2.68"
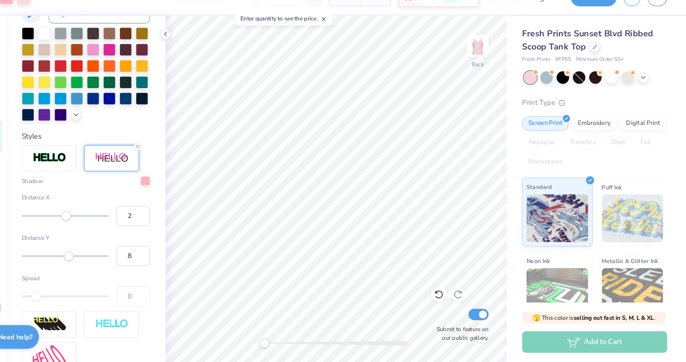
scroll to position [0, 0]
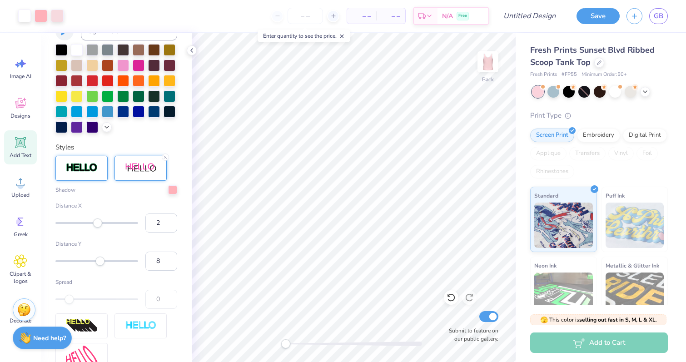
click at [73, 167] on img at bounding box center [82, 168] width 32 height 10
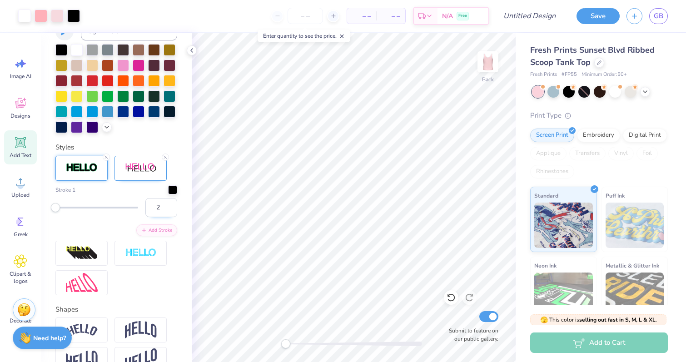
click at [169, 206] on input "2" at bounding box center [161, 207] width 32 height 19
type input "3"
click at [169, 206] on input "3" at bounding box center [161, 207] width 32 height 19
click at [164, 226] on button "Add Stroke" at bounding box center [156, 229] width 41 height 12
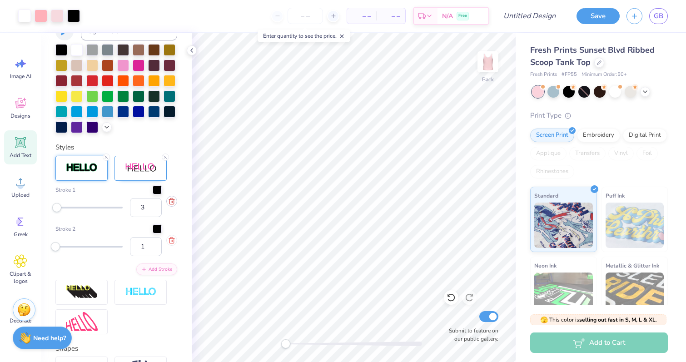
click at [170, 198] on icon "button" at bounding box center [171, 201] width 4 height 6
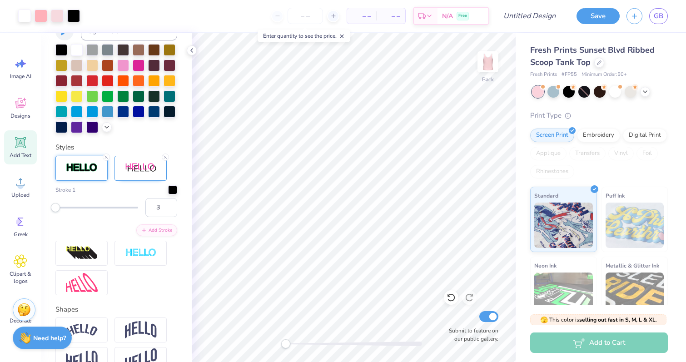
type input "1"
click at [153, 205] on input "1" at bounding box center [161, 207] width 32 height 19
click at [188, 205] on div "Personalized Names Personalized Numbers Text Tool Add Font Font Bali Bliss Swit…" at bounding box center [116, 197] width 151 height 329
click at [105, 157] on line at bounding box center [106, 157] width 3 height 3
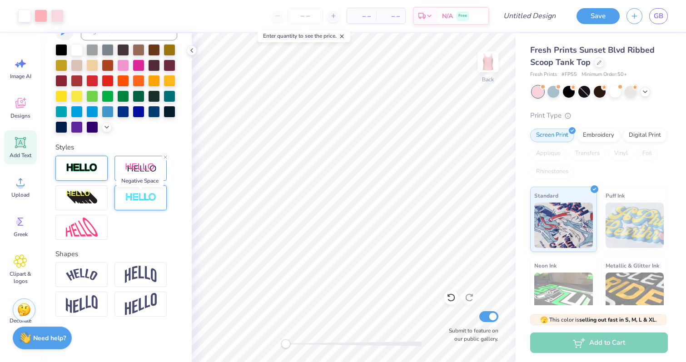
click at [131, 196] on img at bounding box center [141, 198] width 32 height 10
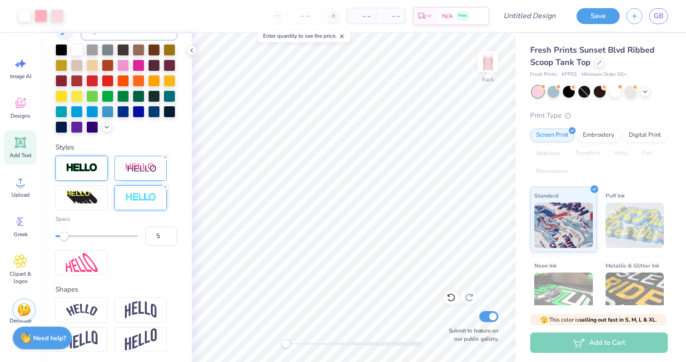
type input "6"
drag, startPoint x: 56, startPoint y: 237, endPoint x: 79, endPoint y: 236, distance: 23.2
click at [69, 237] on div "Accessibility label" at bounding box center [63, 236] width 9 height 9
type input "17"
drag, startPoint x: 79, startPoint y: 236, endPoint x: 127, endPoint y: 238, distance: 47.3
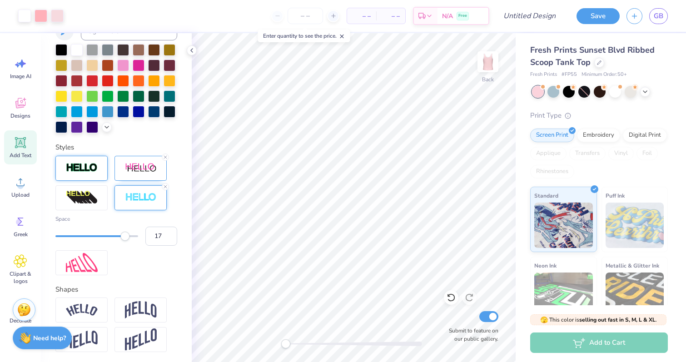
click at [126, 238] on div "Accessibility label" at bounding box center [124, 236] width 9 height 9
type input "20"
drag, startPoint x: 127, startPoint y: 238, endPoint x: 159, endPoint y: 238, distance: 32.2
click at [158, 238] on div "Space 20" at bounding box center [116, 230] width 122 height 31
type input "10"
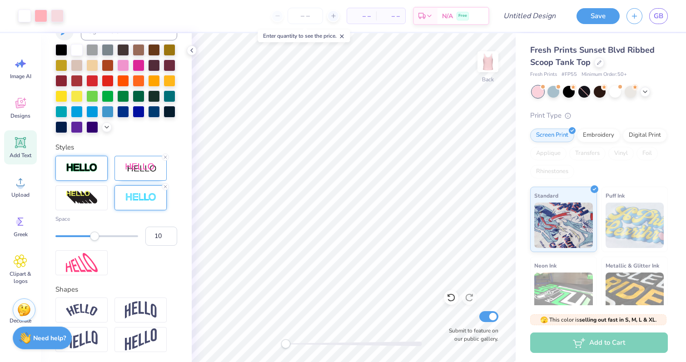
drag, startPoint x: 138, startPoint y: 236, endPoint x: 94, endPoint y: 236, distance: 44.5
click at [94, 236] on div "Accessibility label" at bounding box center [94, 236] width 9 height 9
type input "6"
drag, startPoint x: 94, startPoint y: 236, endPoint x: 79, endPoint y: 236, distance: 15.0
click at [86, 236] on div "Accessibility label" at bounding box center [90, 236] width 9 height 9
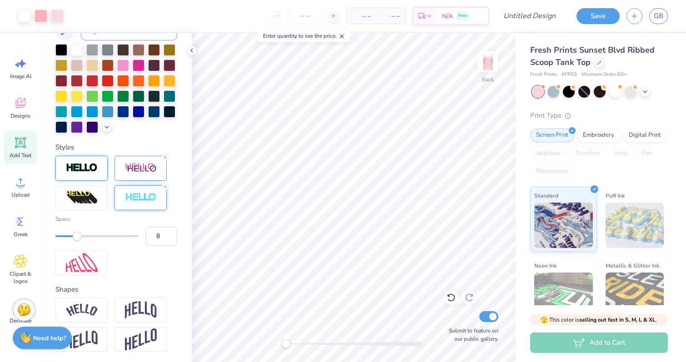
type input "9"
drag, startPoint x: 79, startPoint y: 236, endPoint x: 91, endPoint y: 236, distance: 12.7
click at [82, 236] on div "Accessibility label" at bounding box center [77, 236] width 9 height 9
drag, startPoint x: 91, startPoint y: 236, endPoint x: 101, endPoint y: 236, distance: 10.0
click at [101, 236] on div "Accessibility label" at bounding box center [98, 236] width 9 height 9
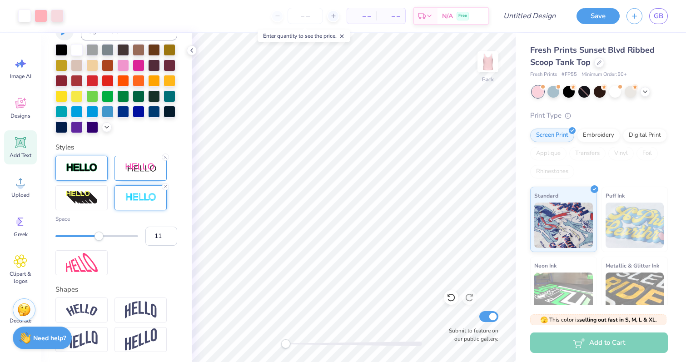
type input "12"
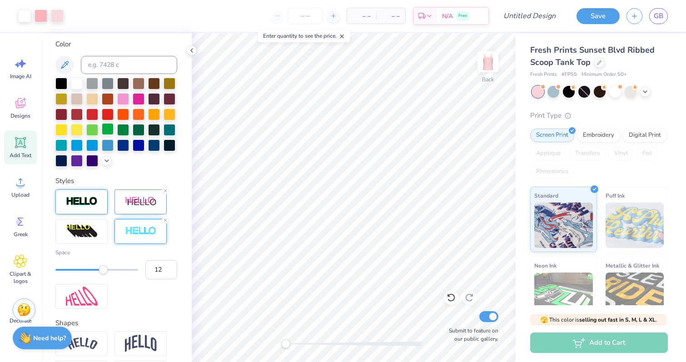
scroll to position [186, 0]
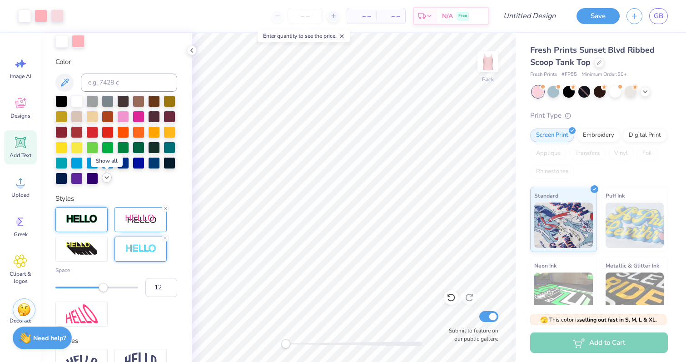
click at [108, 179] on icon at bounding box center [106, 177] width 7 height 7
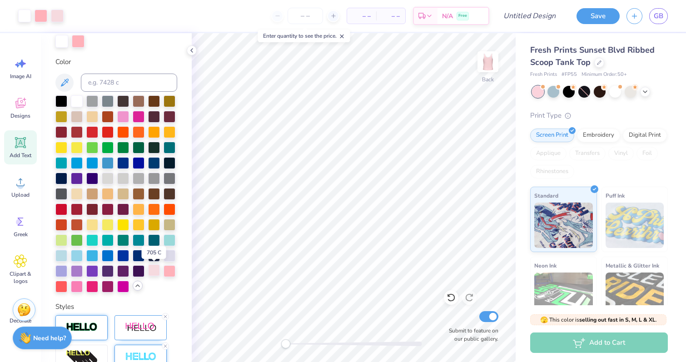
click at [154, 274] on div at bounding box center [154, 270] width 12 height 12
click at [168, 272] on div at bounding box center [169, 270] width 12 height 12
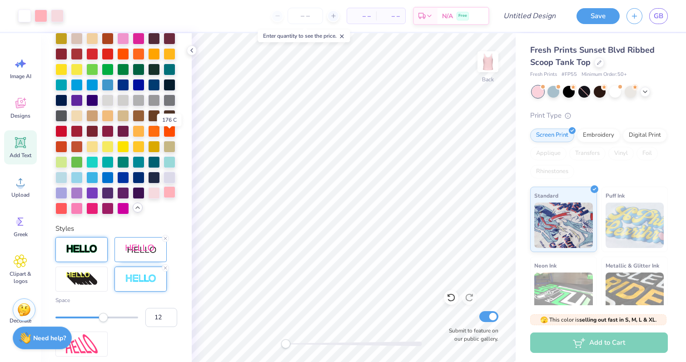
scroll to position [356, 0]
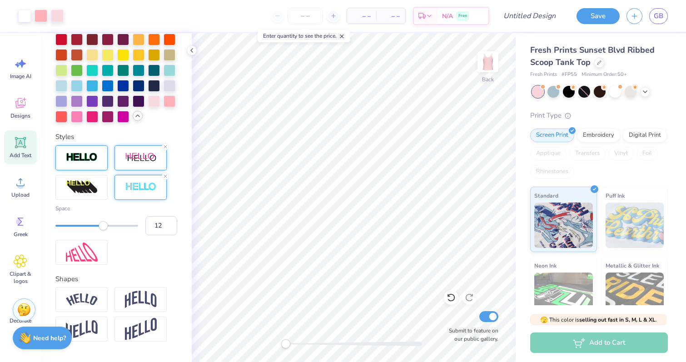
click at [133, 166] on div at bounding box center [140, 157] width 52 height 25
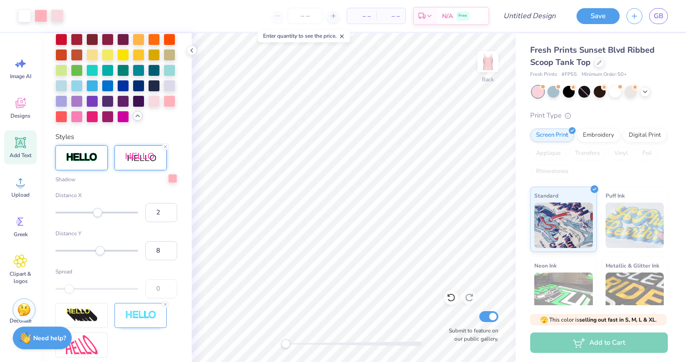
click at [170, 178] on div at bounding box center [172, 178] width 9 height 9
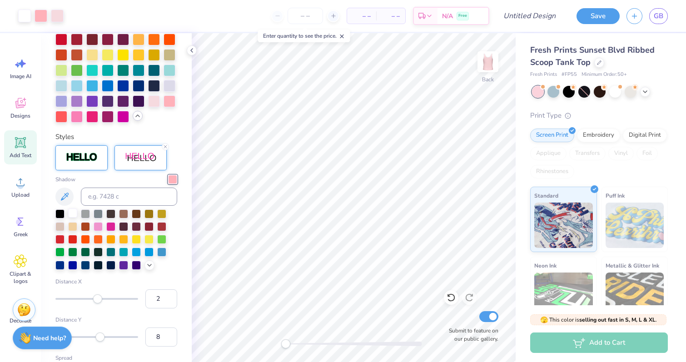
click at [71, 213] on div at bounding box center [72, 212] width 9 height 9
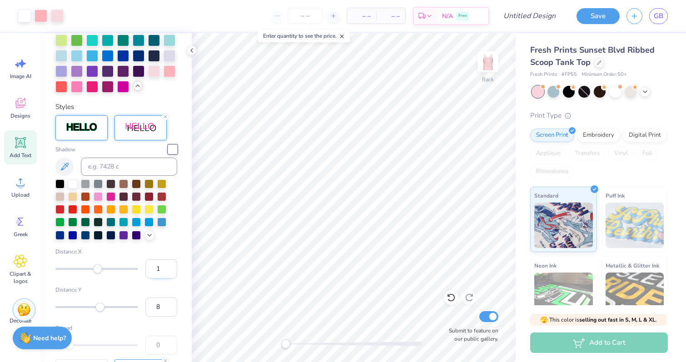
type input "1"
click at [170, 272] on input "1" at bounding box center [161, 268] width 32 height 19
click at [168, 310] on input "7" at bounding box center [161, 306] width 32 height 19
click at [168, 310] on input "6" at bounding box center [161, 306] width 32 height 19
click at [168, 310] on input "5" at bounding box center [161, 306] width 32 height 19
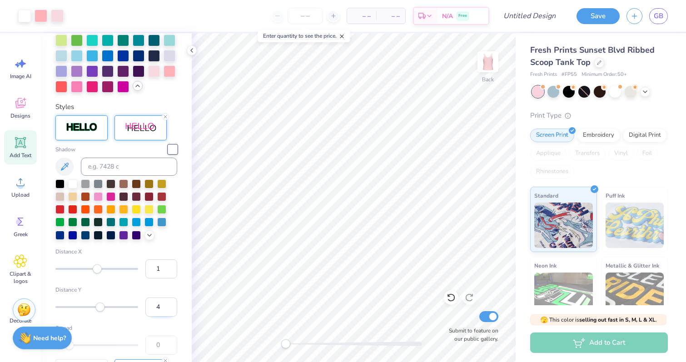
click at [168, 310] on input "4" at bounding box center [161, 306] width 32 height 19
click at [168, 310] on input "3" at bounding box center [161, 306] width 32 height 19
type input "2"
click at [168, 310] on input "2" at bounding box center [161, 306] width 32 height 19
click at [154, 289] on label "Distance Y" at bounding box center [116, 290] width 122 height 8
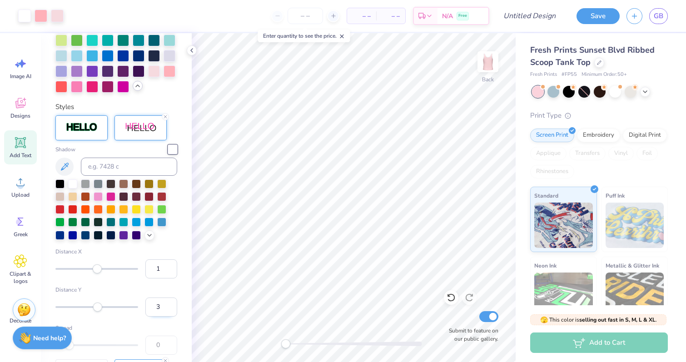
click at [171, 304] on input "3" at bounding box center [161, 306] width 32 height 19
click at [171, 304] on input "4" at bounding box center [161, 306] width 32 height 19
type input "5"
click at [171, 304] on input "5" at bounding box center [161, 306] width 32 height 19
click at [169, 263] on input "2" at bounding box center [161, 268] width 32 height 19
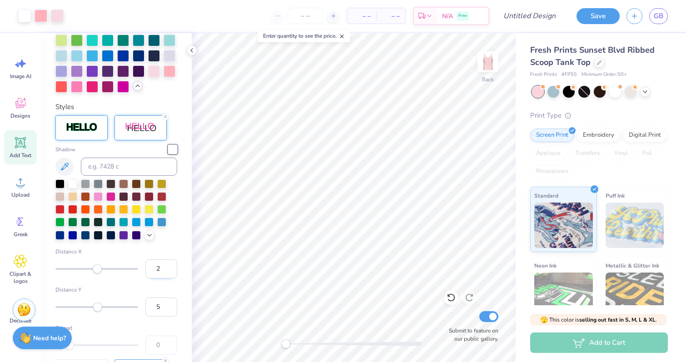
click at [169, 263] on input "3" at bounding box center [161, 268] width 32 height 19
type input "2"
click at [168, 272] on input "2" at bounding box center [161, 268] width 32 height 19
click at [170, 303] on input "6" at bounding box center [161, 306] width 32 height 19
click at [170, 303] on input "7" at bounding box center [161, 306] width 32 height 19
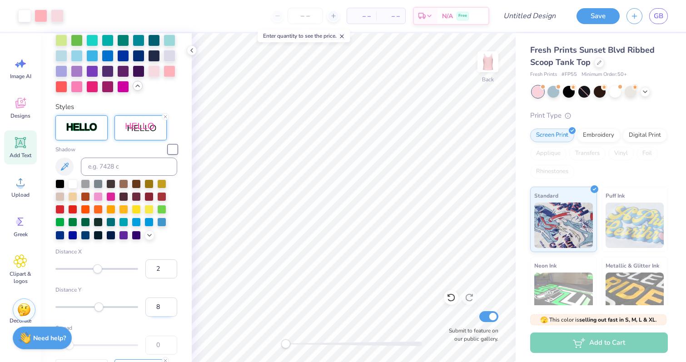
type input "8"
click at [170, 303] on input "8" at bounding box center [161, 306] width 32 height 19
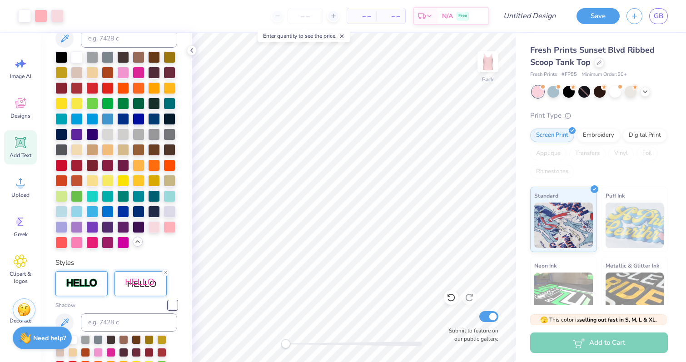
scroll to position [225, 0]
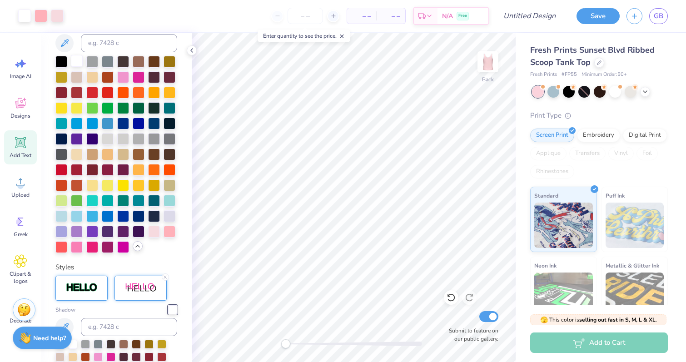
click at [76, 61] on div at bounding box center [77, 61] width 12 height 12
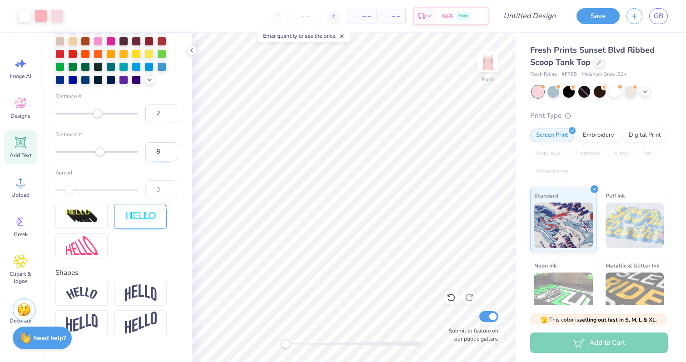
scroll to position [560, 0]
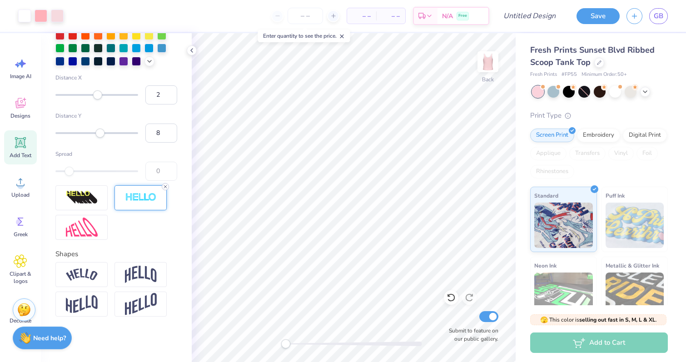
click at [165, 188] on icon at bounding box center [165, 186] width 5 height 5
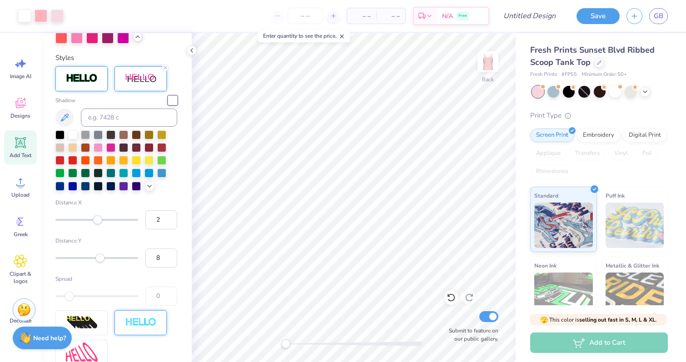
scroll to position [431, 0]
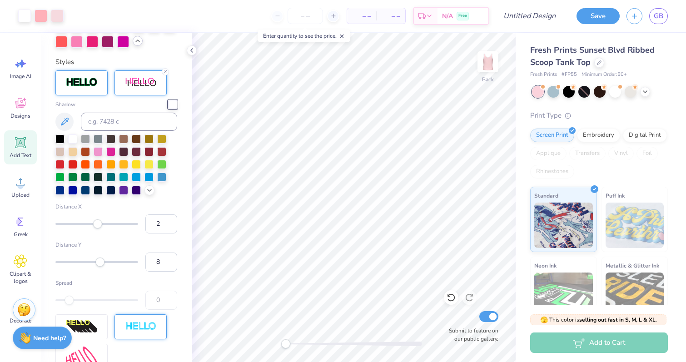
click at [172, 102] on div at bounding box center [172, 104] width 9 height 9
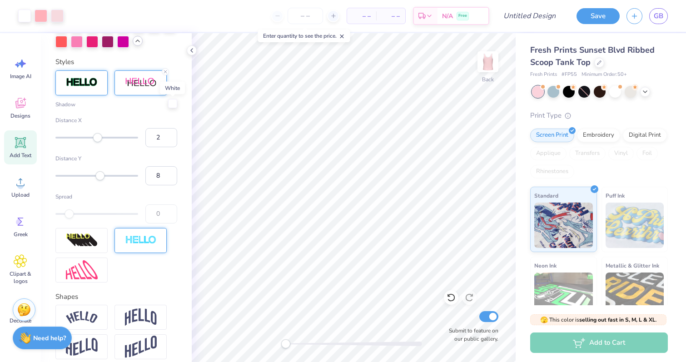
click at [172, 102] on div at bounding box center [172, 103] width 9 height 9
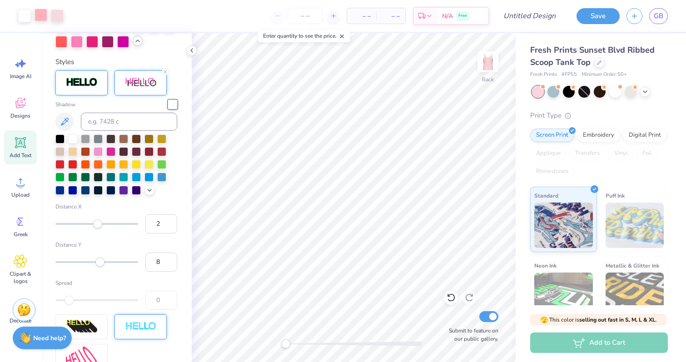
click at [43, 18] on div at bounding box center [41, 15] width 13 height 13
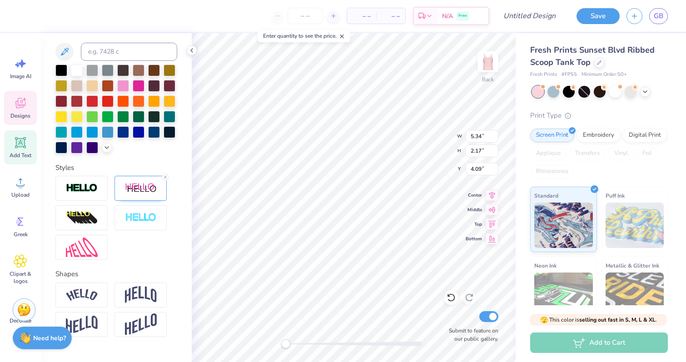
scroll to position [198, 0]
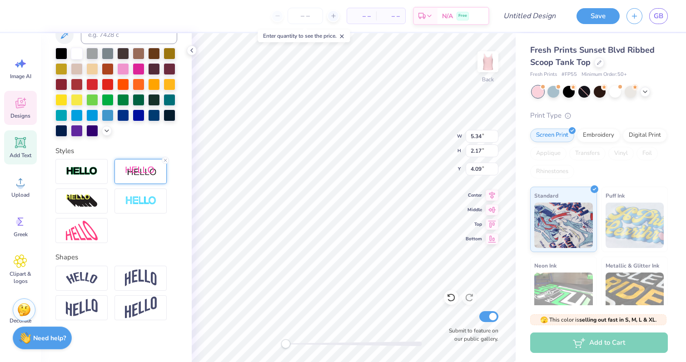
click at [130, 169] on img at bounding box center [141, 171] width 32 height 11
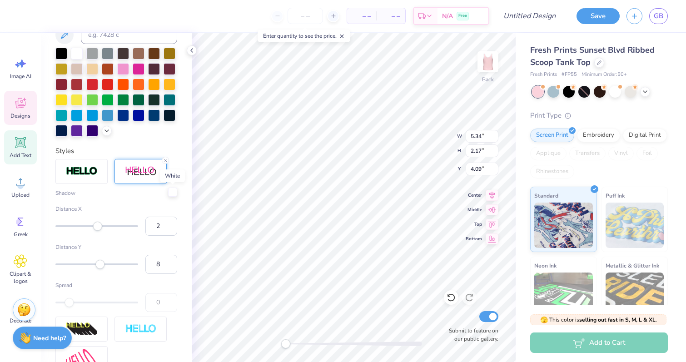
click at [169, 191] on div at bounding box center [172, 192] width 9 height 9
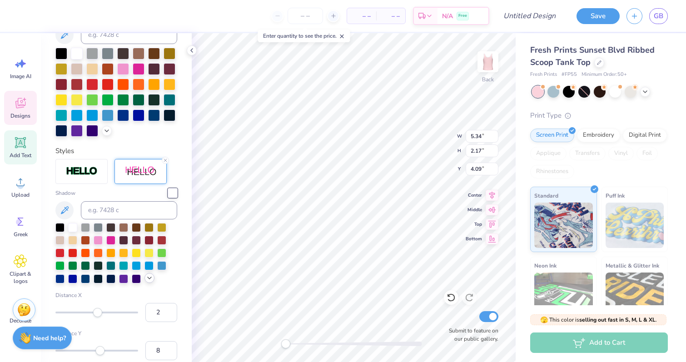
click at [150, 277] on icon at bounding box center [149, 277] width 7 height 7
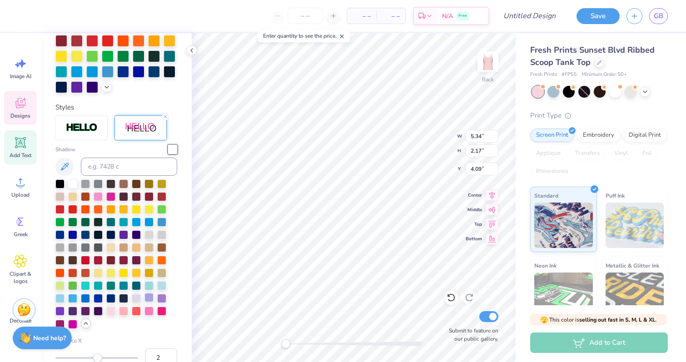
scroll to position [246, 0]
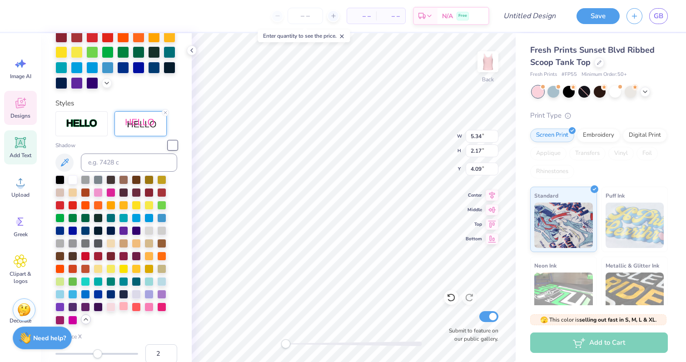
click at [122, 308] on div at bounding box center [123, 306] width 9 height 9
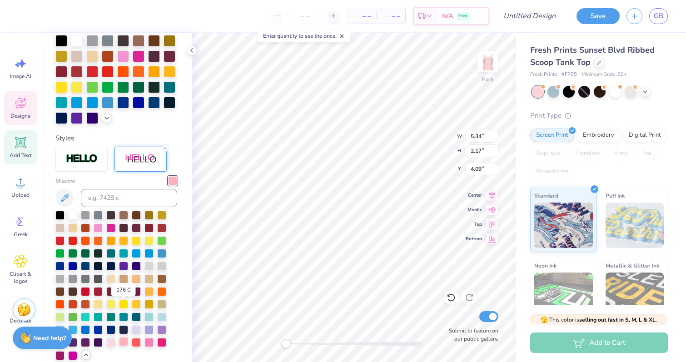
scroll to position [281, 0]
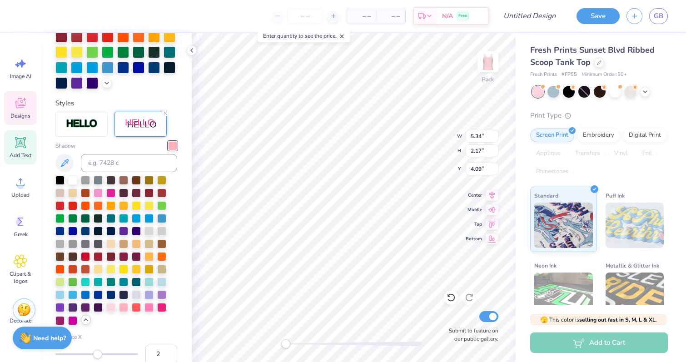
type input "7.61"
type input "2.32"
type input "1.93"
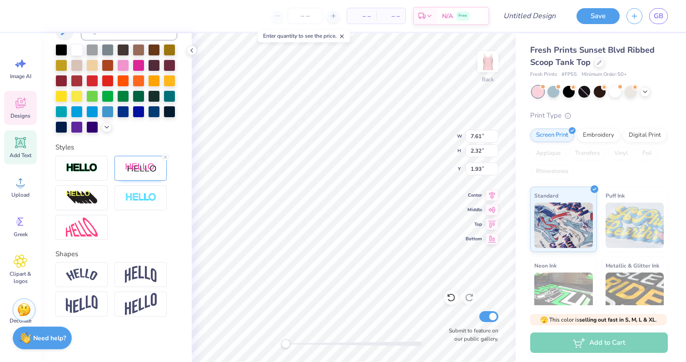
scroll to position [237, 0]
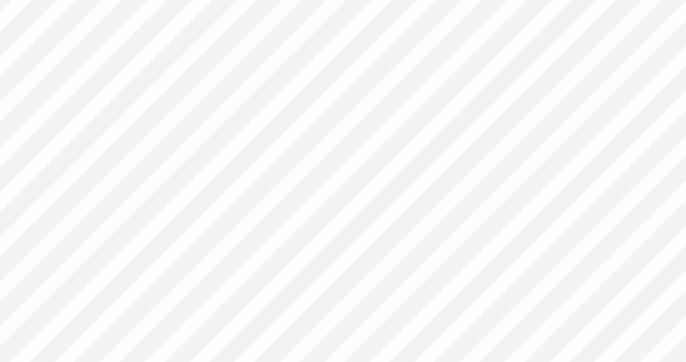
type input "2.58"
type input "2.60"
type input "3.66"
type input "7.61"
type input "2.32"
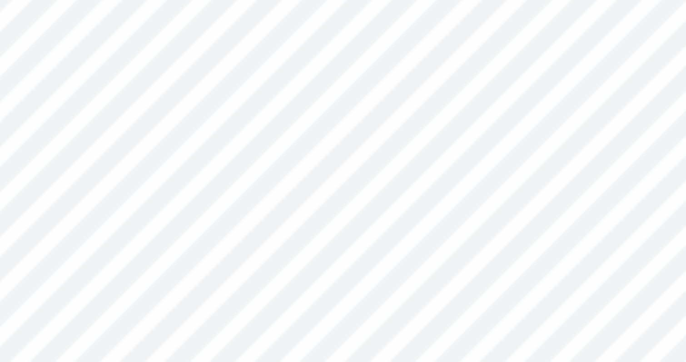
type input "1.93"
type input "2.00"
type input "2.06"
type input "2.74"
type input "2.78"
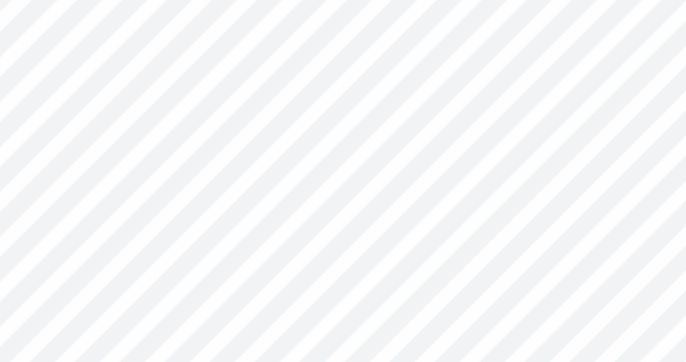
type input "2.64"
type input "3.62"
type input "2.00"
type input "2.06"
type input "2.74"
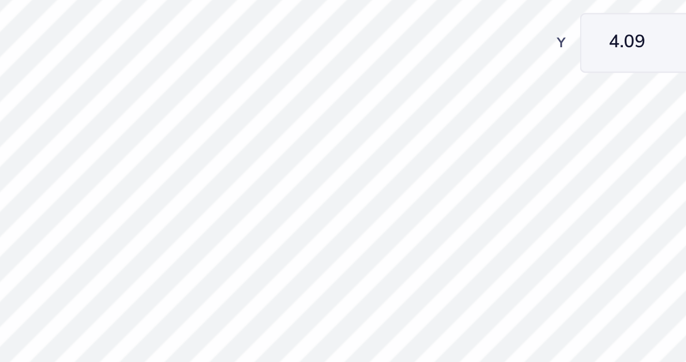
type input "2.78"
type input "2.64"
type input "3.62"
type input "2.62"
type input "2.50"
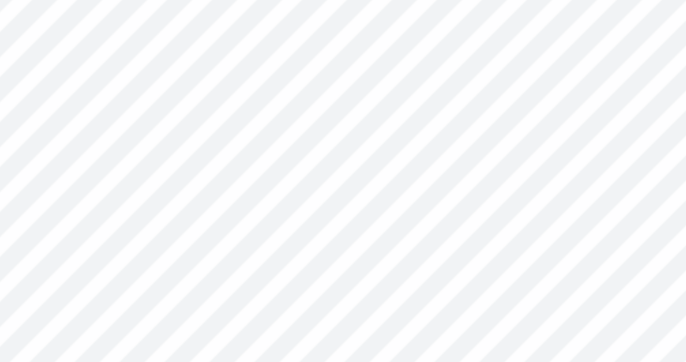
type input "3.09"
type input "7.61"
type input "2.32"
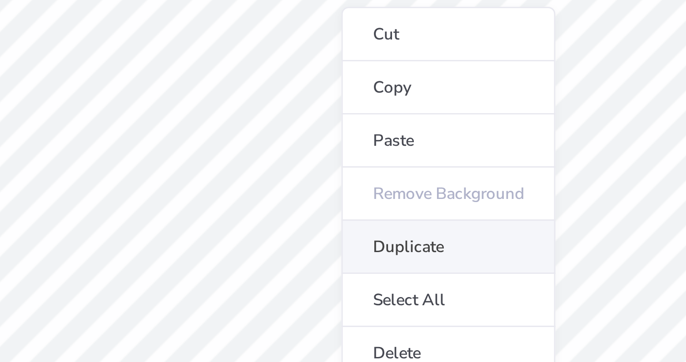
click at [341, 234] on li "Duplicate" at bounding box center [356, 237] width 71 height 18
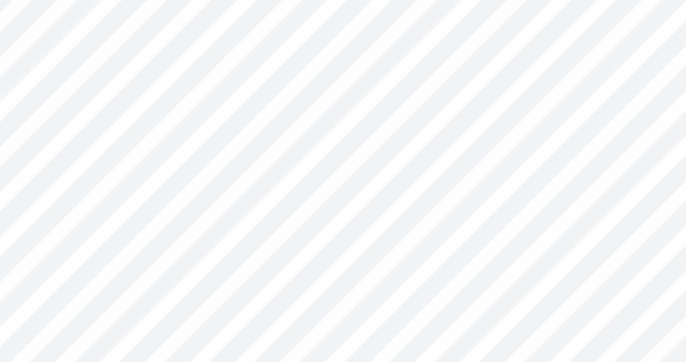
type input "2.93"
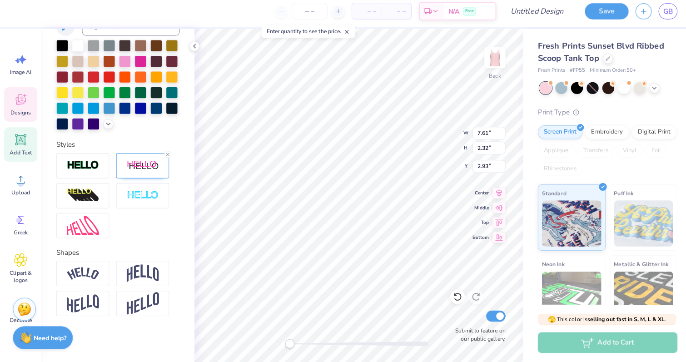
scroll to position [0, 0]
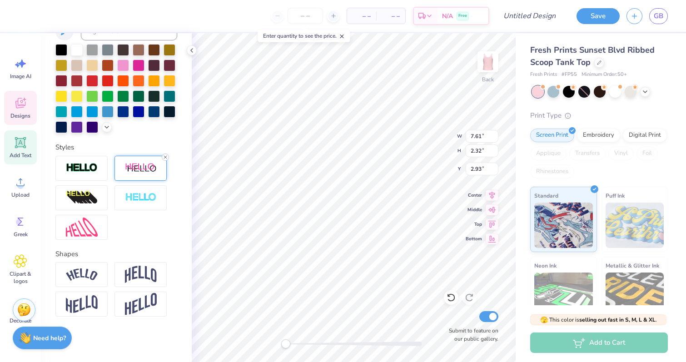
click at [164, 155] on icon at bounding box center [165, 156] width 5 height 5
click at [108, 124] on icon at bounding box center [106, 126] width 7 height 7
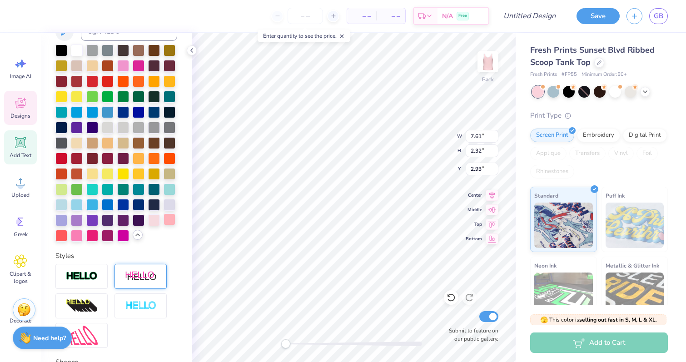
click at [168, 216] on div at bounding box center [169, 219] width 12 height 12
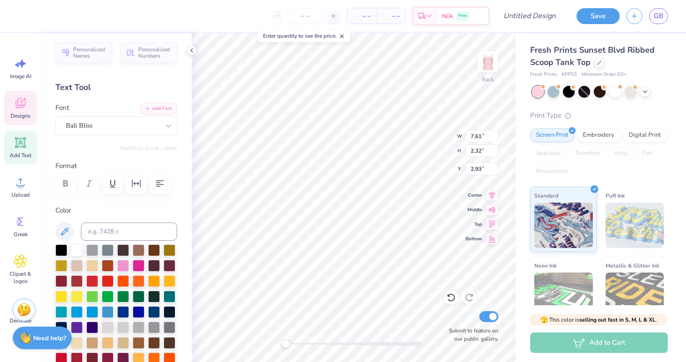
scroll to position [20, 0]
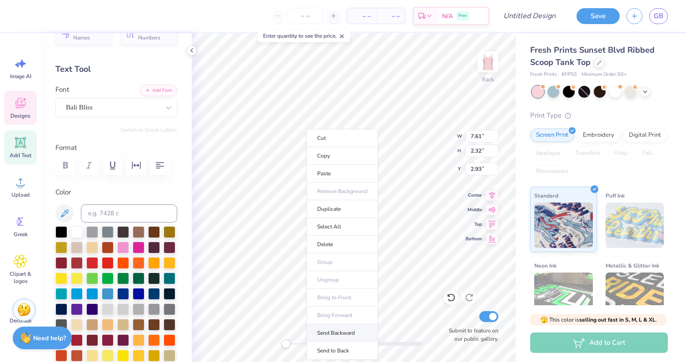
click at [338, 334] on li "Send Backward" at bounding box center [342, 333] width 71 height 18
type input "7.46"
type input "2.18"
type input "1.85"
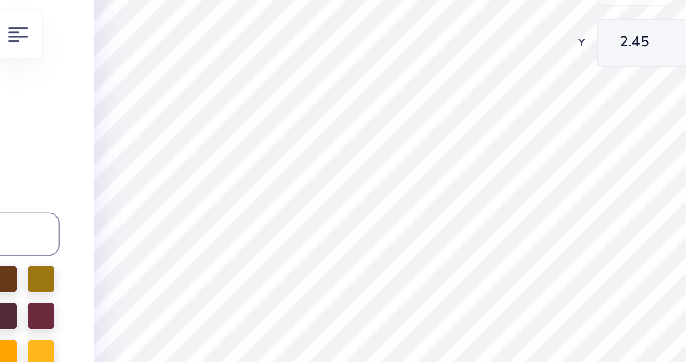
type input "2.45"
type input "7.46"
type input "2.18"
type input "1.93"
type input "7.61"
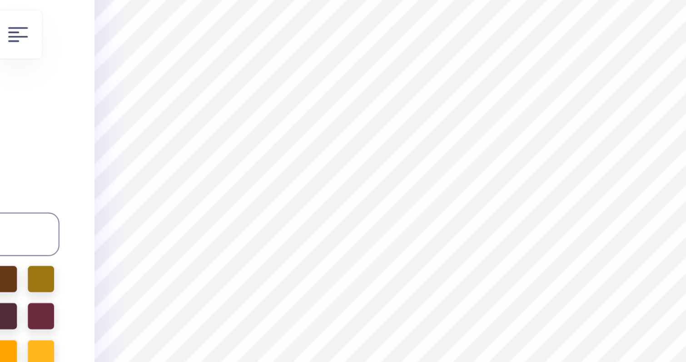
type input "2.32"
type input "2.45"
type input "7.46"
type input "2.18"
type input "1.90"
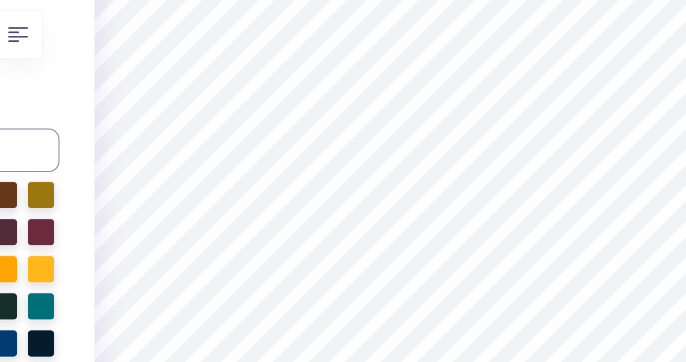
type input "7.61"
type input "2.32"
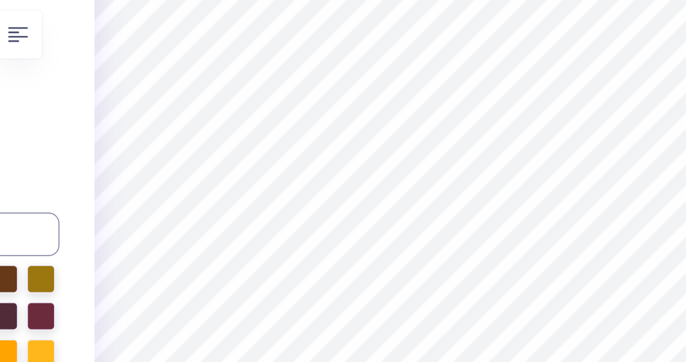
type input "5.34"
type input "7.46"
type input "2.18"
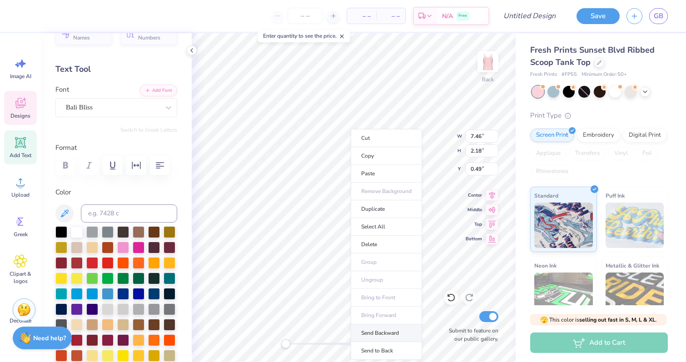
click at [397, 331] on li "Send Backward" at bounding box center [386, 333] width 71 height 18
type input "1.90"
click at [381, 350] on li "Send to Back" at bounding box center [398, 351] width 71 height 18
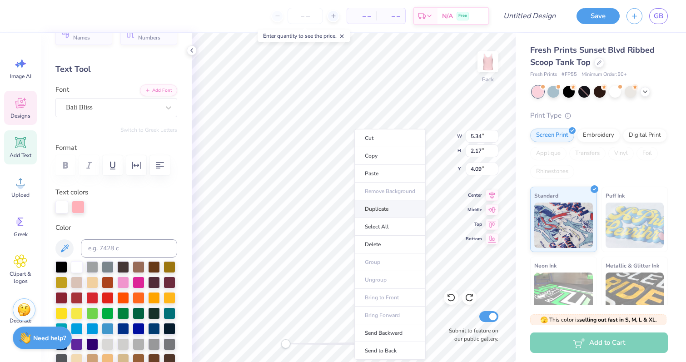
click at [375, 208] on li "Duplicate" at bounding box center [389, 209] width 71 height 18
type input "5.09"
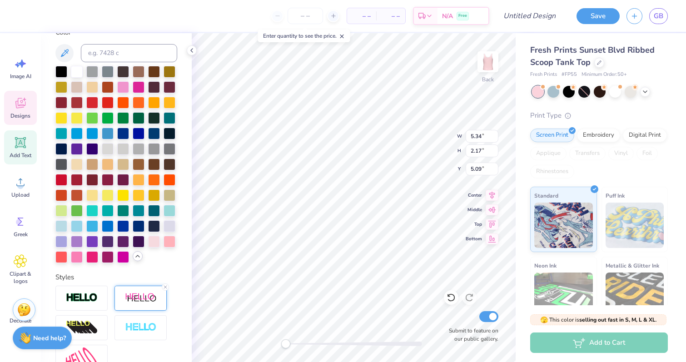
scroll to position [345, 0]
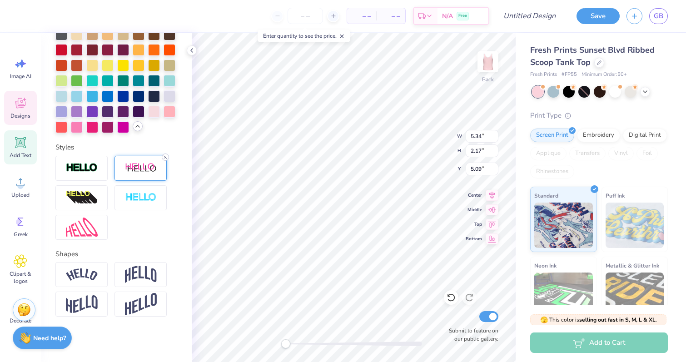
click at [165, 156] on icon at bounding box center [165, 156] width 5 height 5
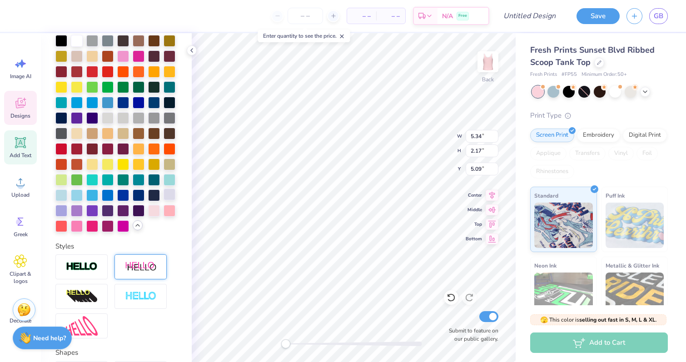
scroll to position [208, 0]
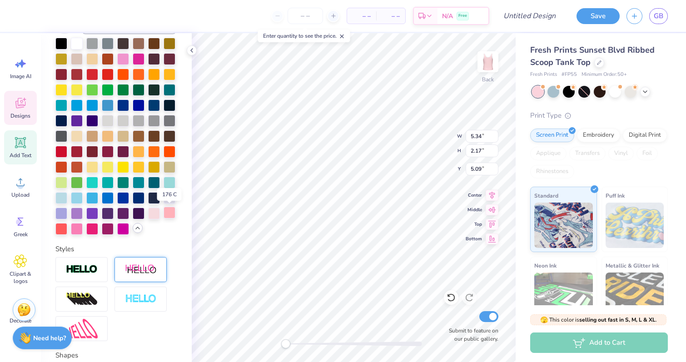
click at [169, 212] on div at bounding box center [169, 213] width 12 height 12
click at [400, 347] on li "Send to Back" at bounding box center [402, 351] width 71 height 18
type input "5.23"
type input "2.03"
type input "4.09"
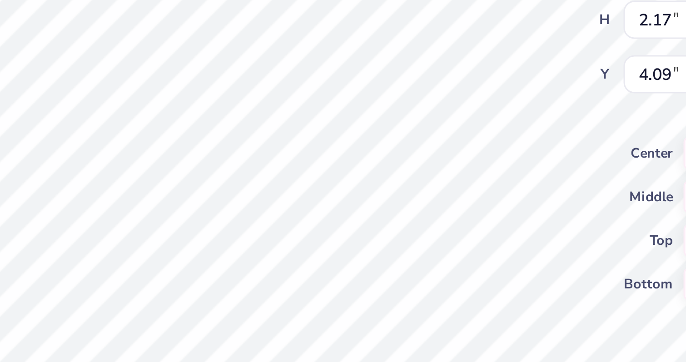
scroll to position [244, 0]
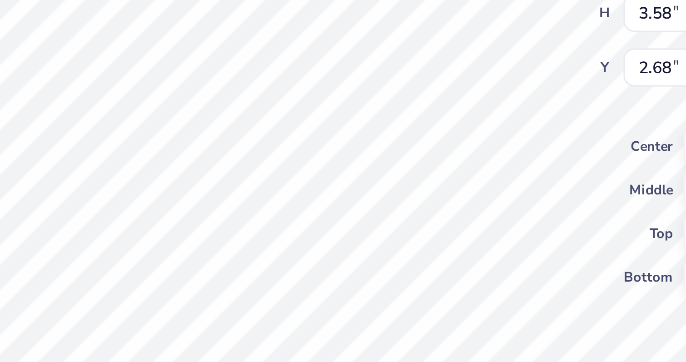
type input "5.69"
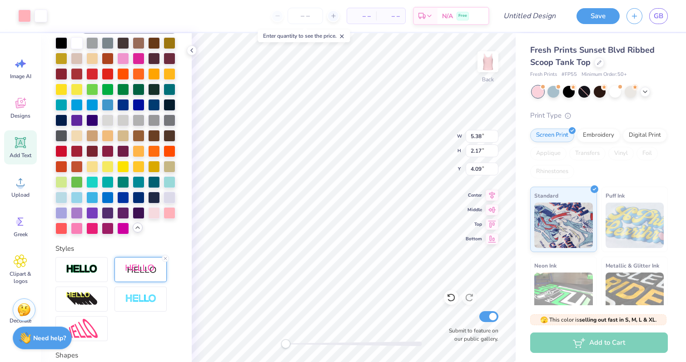
type input "4.64"
type input "1.87"
type input "4.14"
type input "4.96"
type input "2.00"
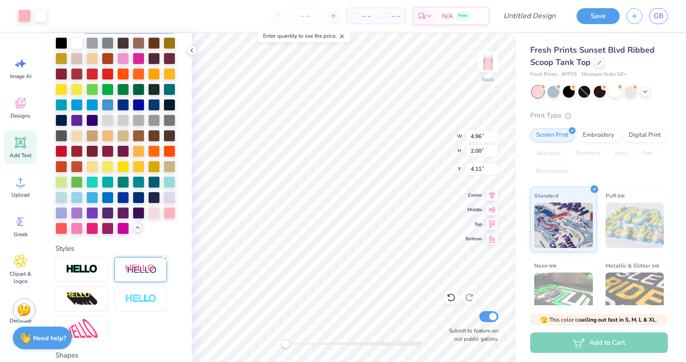
type input "4.11"
type input "6.78"
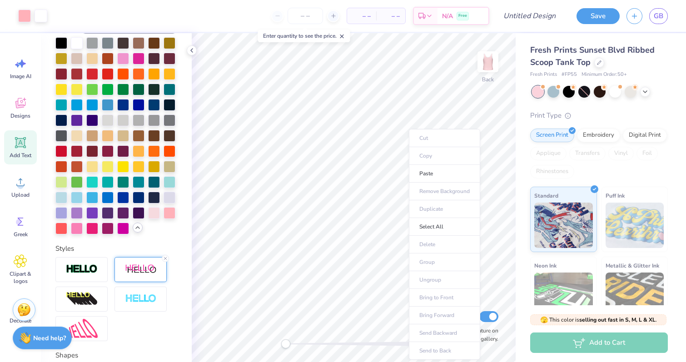
click at [409, 206] on ul "Cut Copy Paste Remove Background Duplicate Select All Delete Group Ungroup Brin…" at bounding box center [444, 244] width 71 height 231
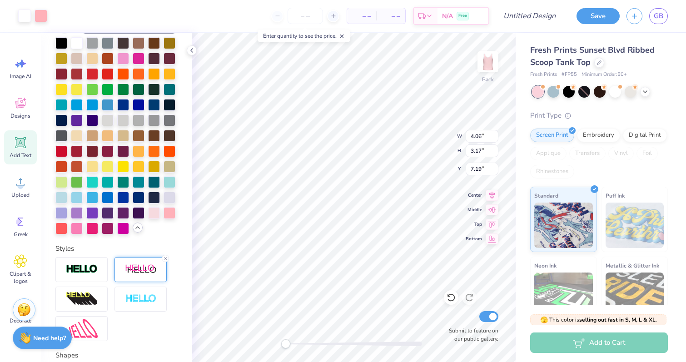
type input "7.27"
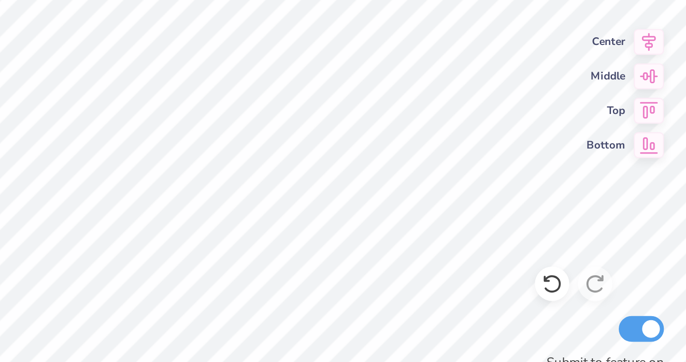
scroll to position [208, 0]
type input "1.42"
type input "0.66"
type input "1.27"
type input "0.97"
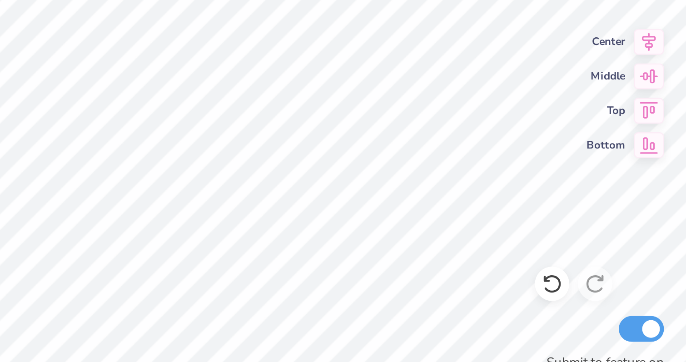
type input "9.43"
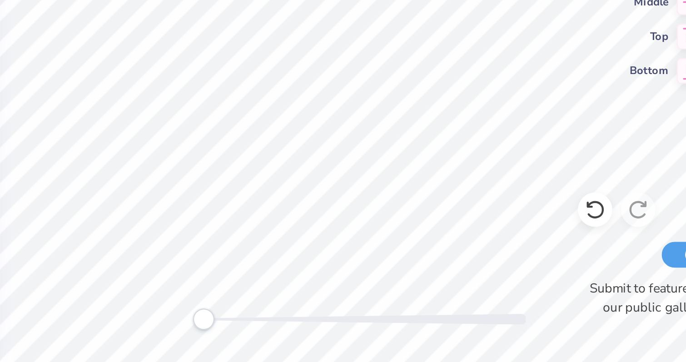
type input "1.38"
type input "0.80"
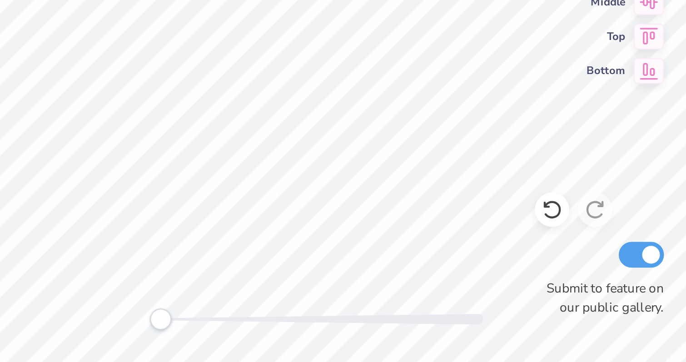
type input "1.38"
type input "0.80"
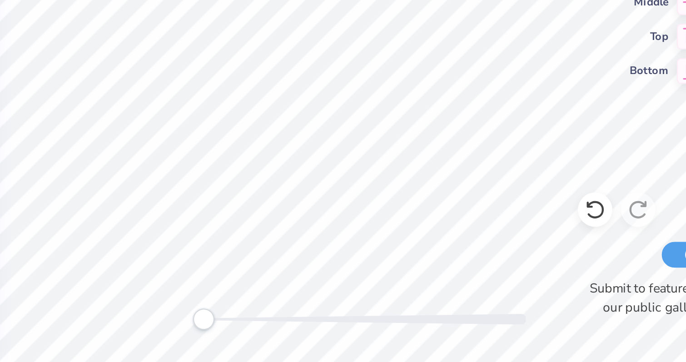
type input "1.51"
type input "0.80"
type input "9.43"
type input "1.46"
type input "0.86"
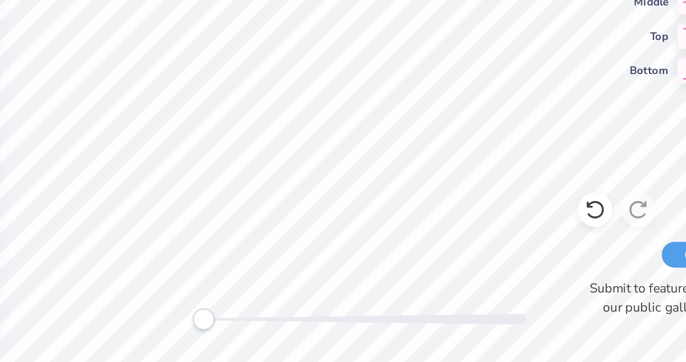
type input "9.39"
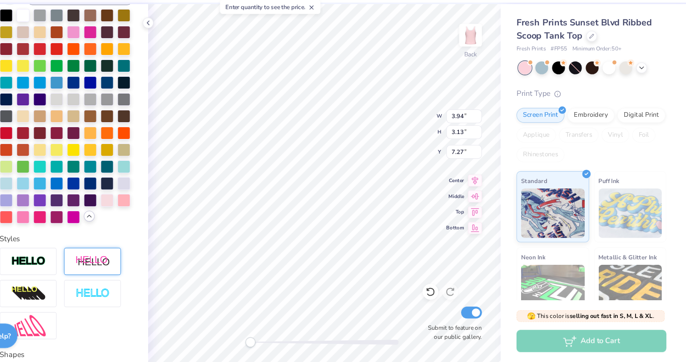
scroll to position [0, 0]
type input "6.82"
type input "2.13"
type input "2.19"
type input "7.76"
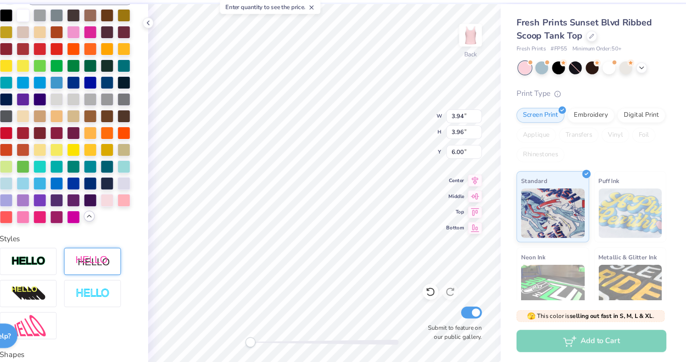
type input "2.81"
type input "2.86"
type input "6.54"
type input "3.45"
type input "5.57"
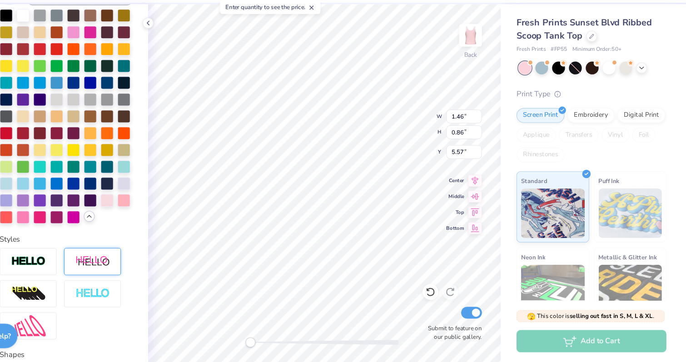
type input "1.38"
type input "1.09"
type input "5.40"
type input "1.50"
type input "0.56"
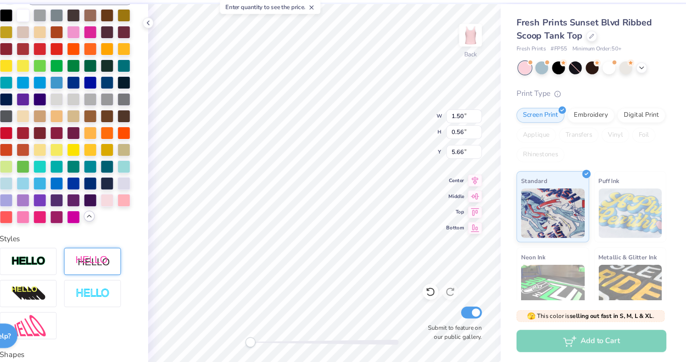
type input "6.00"
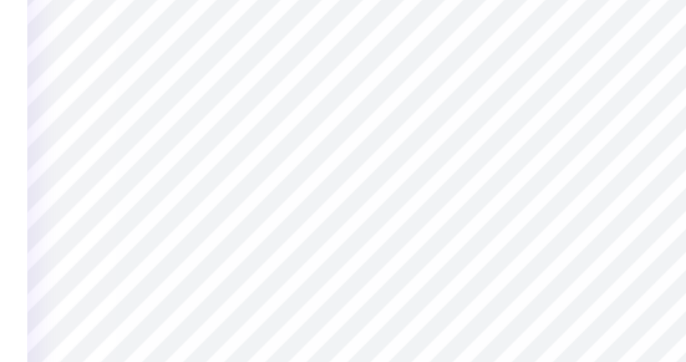
type input "1.50"
type input "0.56"
type input "7.20"
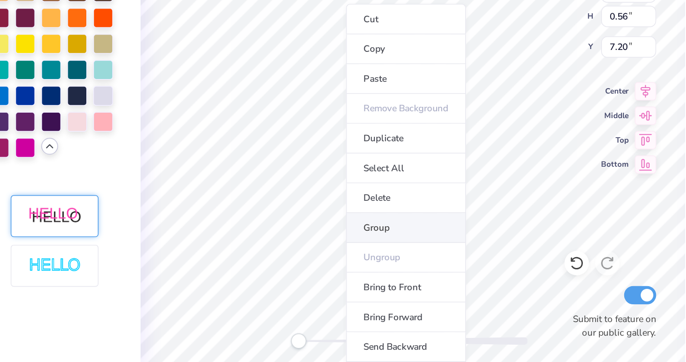
click at [337, 277] on li "Group" at bounding box center [349, 277] width 71 height 18
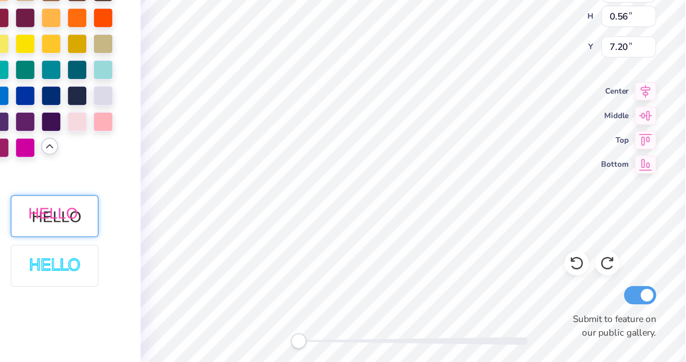
drag, startPoint x: 453, startPoint y: 298, endPoint x: 448, endPoint y: 296, distance: 5.5
click at [453, 298] on icon at bounding box center [450, 297] width 9 height 9
click at [448, 296] on icon at bounding box center [451, 298] width 8 height 8
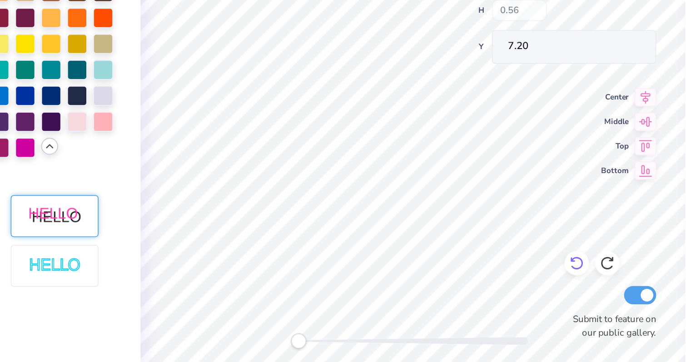
click at [448, 296] on icon at bounding box center [451, 298] width 8 height 8
click at [450, 296] on icon at bounding box center [450, 297] width 9 height 9
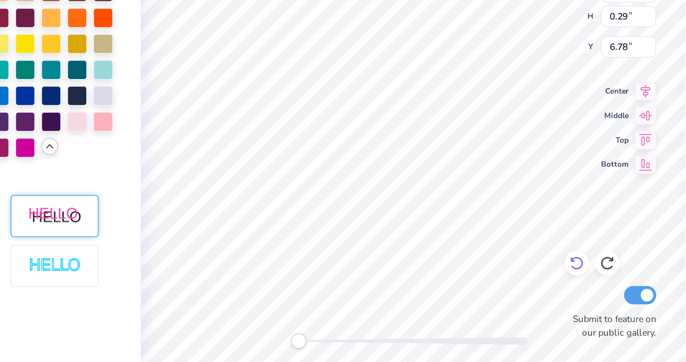
type input "1.50"
type input "0.56"
type input "6.51"
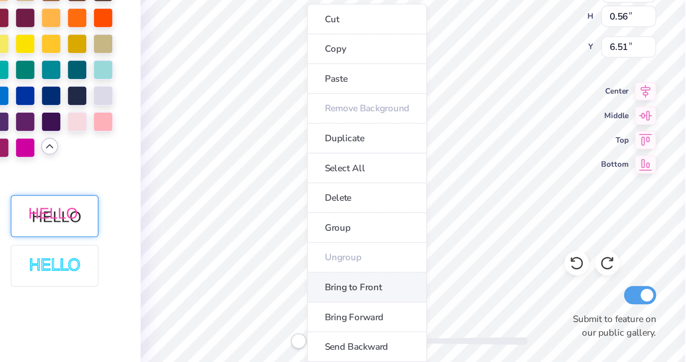
click at [331, 310] on li "Bring to Front" at bounding box center [326, 312] width 71 height 18
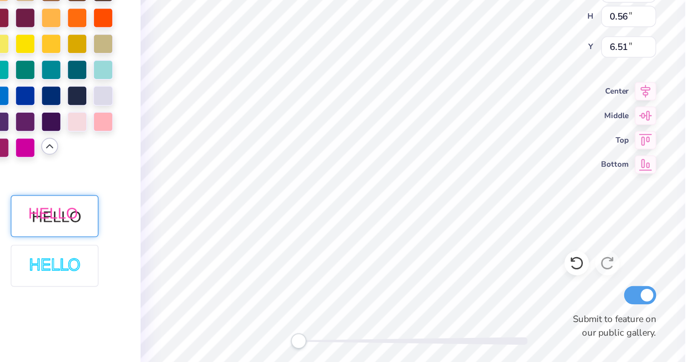
type input "5.15"
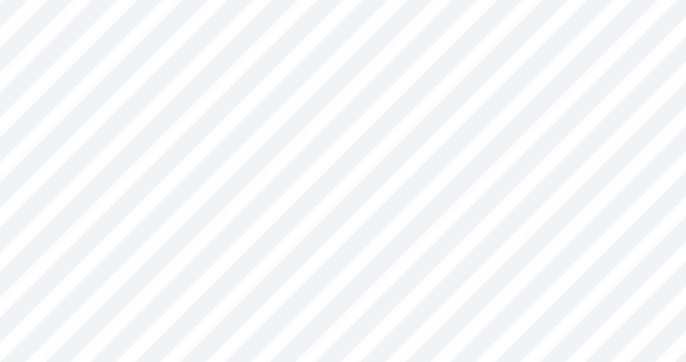
type input "1.26"
type input "5.42"
type input "0.58"
type input "5.13"
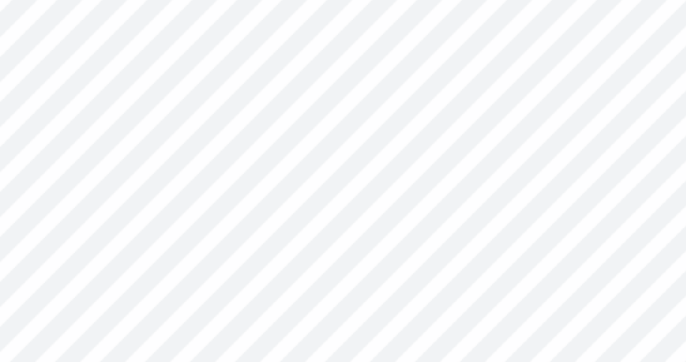
type input "0.58"
type input "5.03"
type input "0.75"
type input "0.40"
type input "5.29"
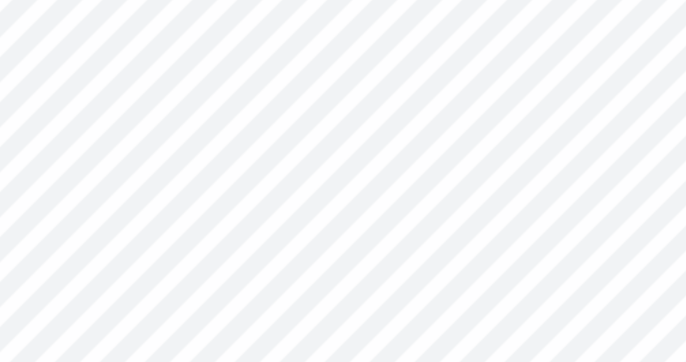
type input "1.21"
type input "0.57"
type input "5.11"
type input "1.21"
type input "0.56"
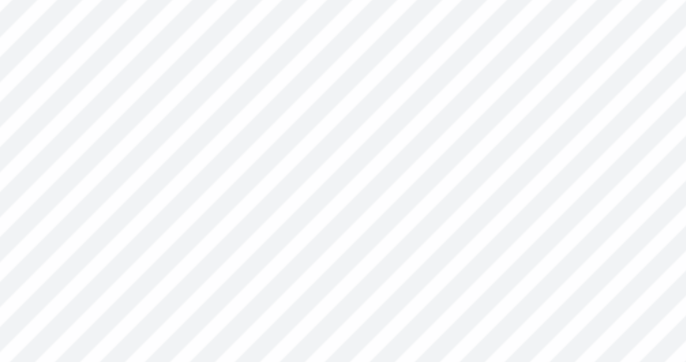
type input "5.12"
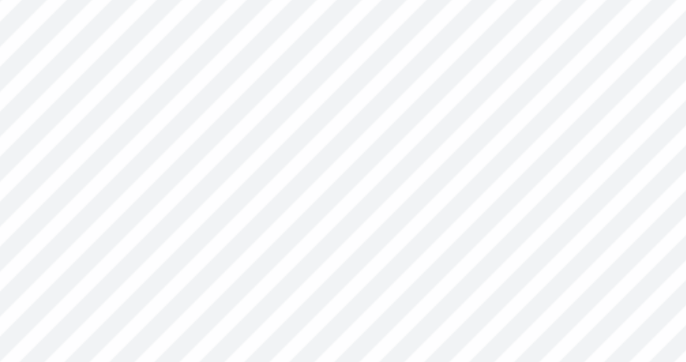
type input "0.95"
type input "5.33"
type input "1.39"
type input "0.44"
type input "5.00"
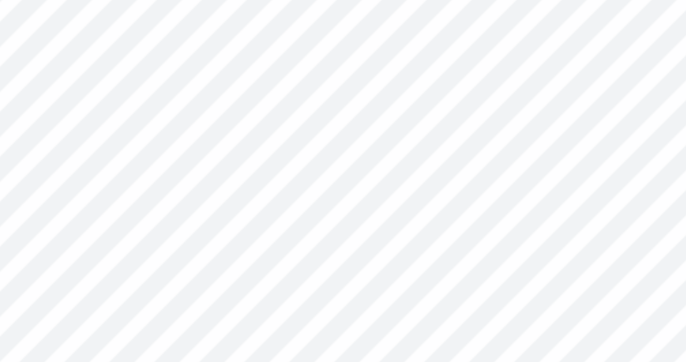
type input "1.48"
type input "0.46"
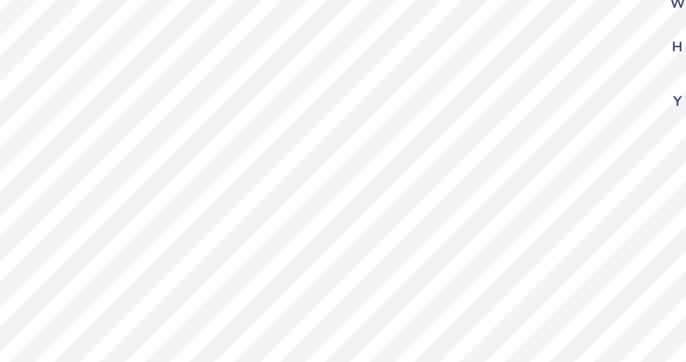
type input "0.91"
type input "0.23"
type input "5.00"
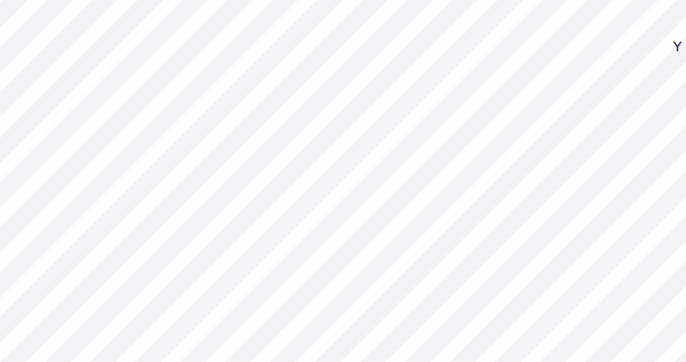
type input "0.98"
type input "5.24"
type input "1.44"
type input "0.46"
type input "5.10"
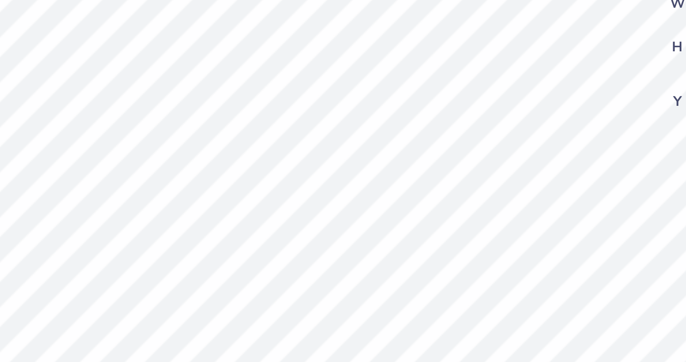
type input "1.44"
type input "0.46"
type input "5.00"
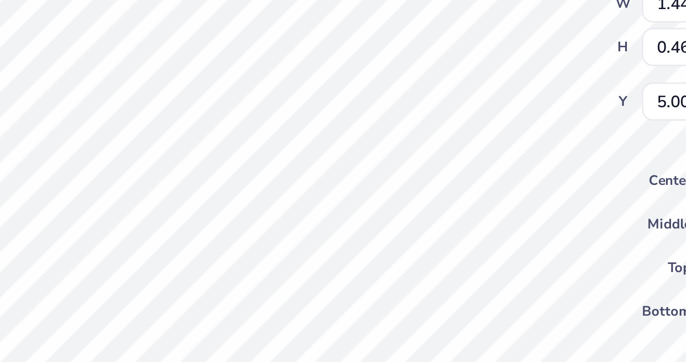
type input "7.61"
type input "2.32"
type input "1.93"
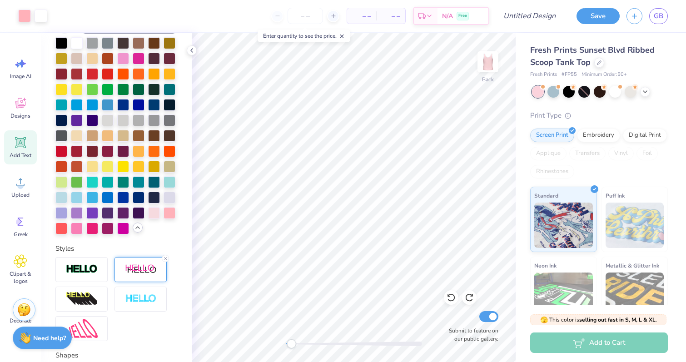
click at [290, 349] on div "Back Submit to feature on our public gallery." at bounding box center [354, 197] width 324 height 329
click at [450, 296] on icon at bounding box center [450, 297] width 9 height 9
click at [471, 294] on icon at bounding box center [469, 297] width 9 height 9
type input "1.67"
click at [141, 266] on img at bounding box center [141, 269] width 32 height 11
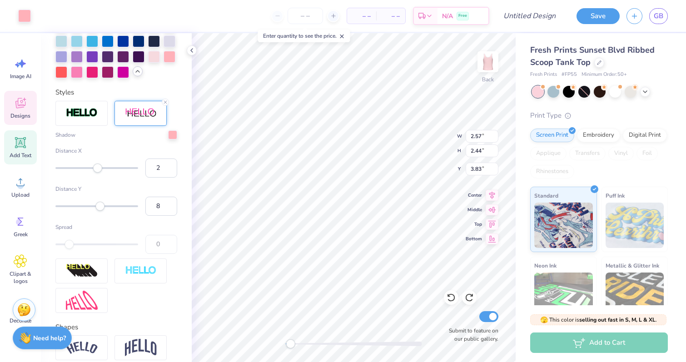
scroll to position [400, 0]
click at [83, 113] on img at bounding box center [82, 113] width 32 height 10
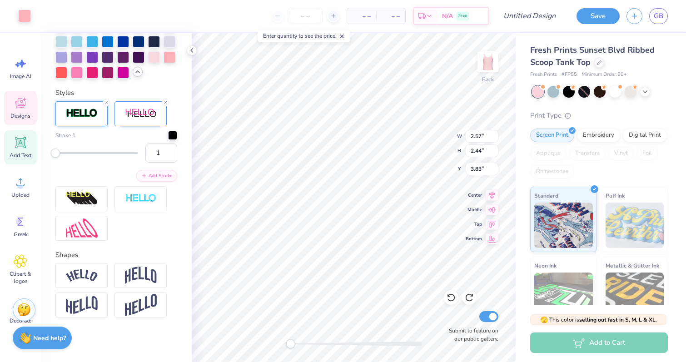
click at [87, 118] on img at bounding box center [82, 113] width 32 height 10
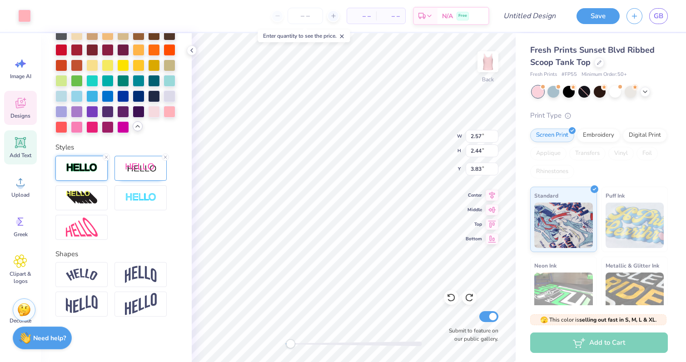
click at [91, 172] on img at bounding box center [82, 168] width 32 height 10
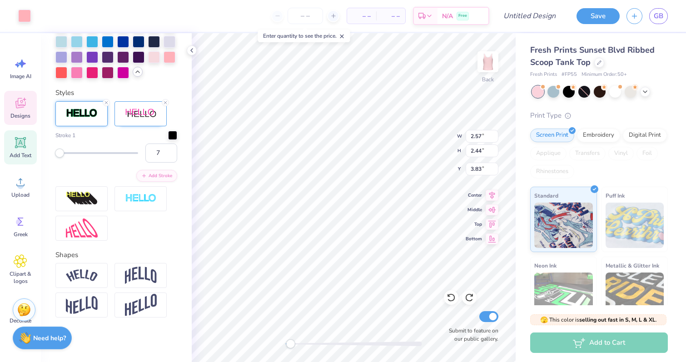
type input "8"
drag, startPoint x: 55, startPoint y: 154, endPoint x: 61, endPoint y: 155, distance: 6.0
click at [61, 155] on div "Accessibility label" at bounding box center [59, 153] width 9 height 9
type input "4.06"
click at [105, 101] on icon at bounding box center [106, 102] width 5 height 5
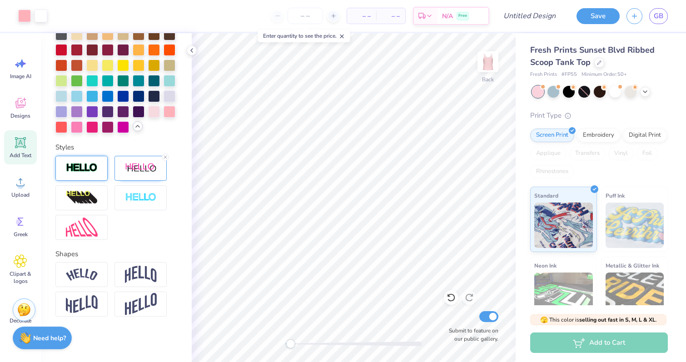
scroll to position [345, 0]
click at [241, 352] on div "Back Submit to feature on our public gallery." at bounding box center [354, 197] width 324 height 329
type input "1.17"
click at [586, 17] on button "Save" at bounding box center [597, 15] width 43 height 16
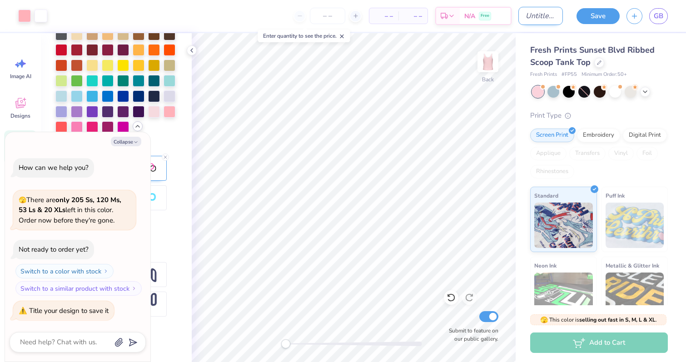
type textarea "x"
click at [525, 13] on input "Design Title" at bounding box center [540, 16] width 45 height 18
type input "G"
type textarea "x"
type input "GW"
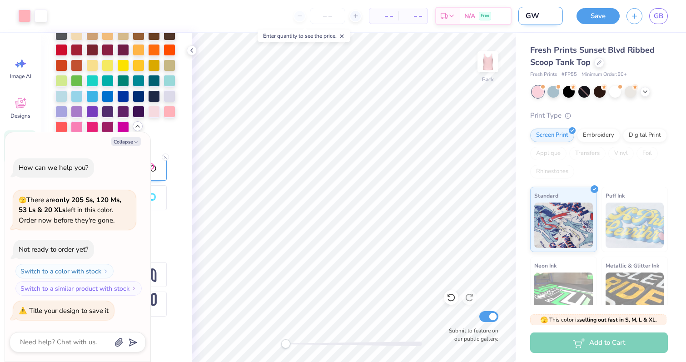
type textarea "x"
type input "GWC"
type textarea "x"
type input "GWC"
type textarea "x"
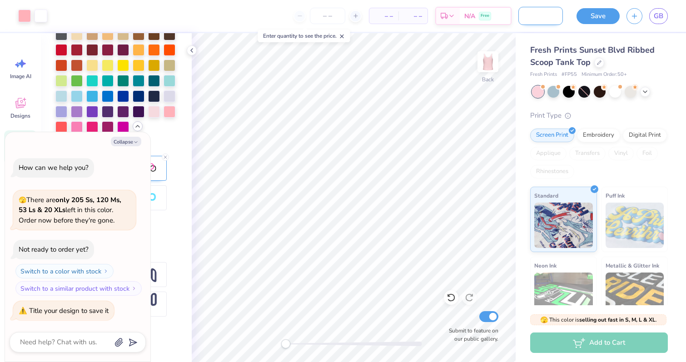
scroll to position [0, 42]
click at [604, 15] on button "Save" at bounding box center [597, 15] width 43 height 16
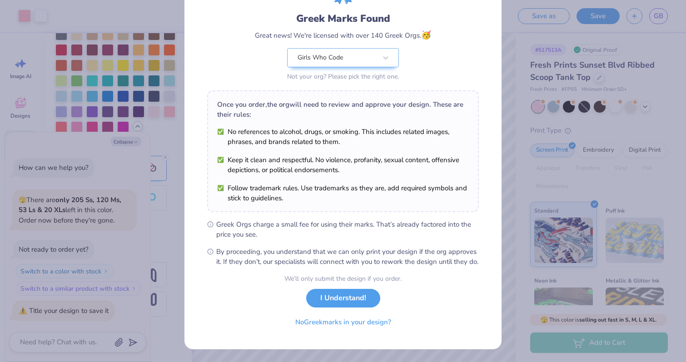
scroll to position [63, 0]
click at [362, 321] on button "No Greek marks in your design?" at bounding box center [342, 320] width 111 height 19
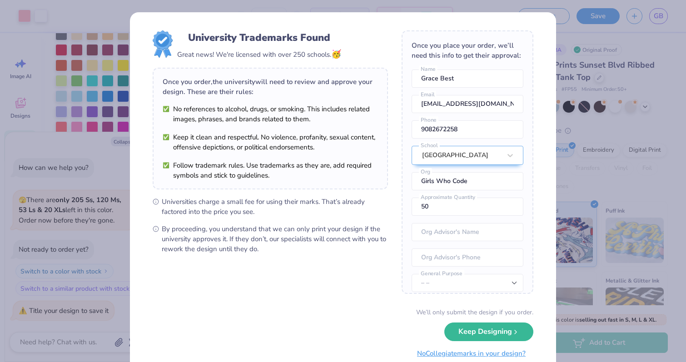
click at [495, 353] on button "No Collegiate marks in your design?" at bounding box center [471, 353] width 124 height 19
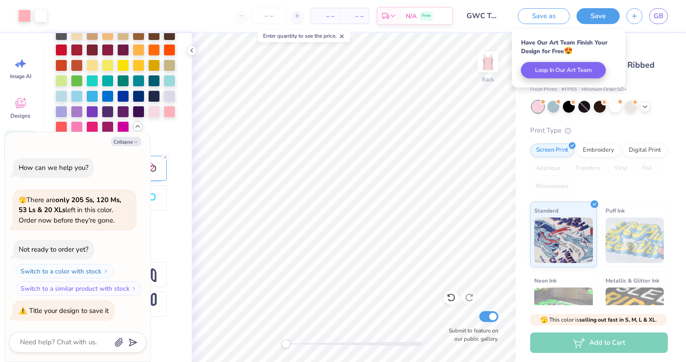
click at [592, 18] on button "Save" at bounding box center [597, 16] width 43 height 16
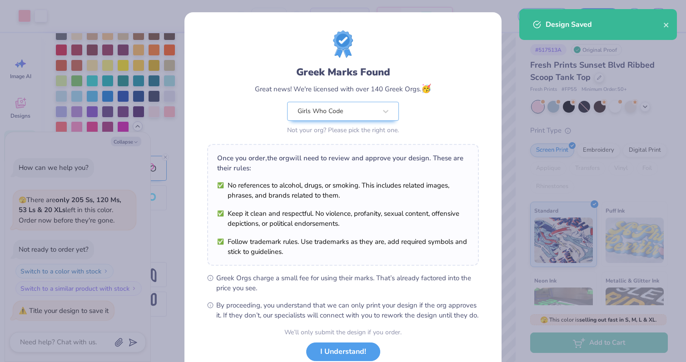
drag, startPoint x: 314, startPoint y: 6, endPoint x: 323, endPoint y: 15, distance: 12.5
click at [323, 15] on div "Greek Marks Found Great news! We're licensed with over 140 Greek Orgs. 🥳 Girls …" at bounding box center [342, 207] width 317 height 391
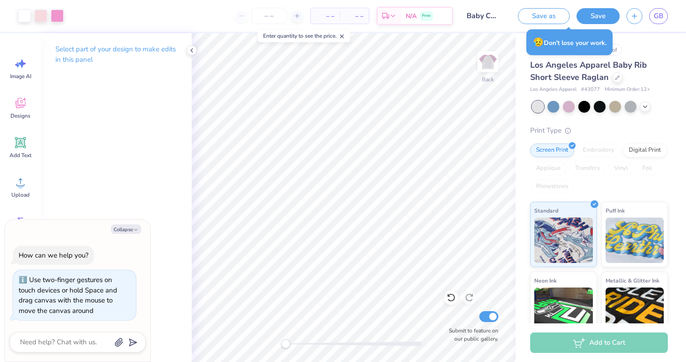
type textarea "x"
